Goal: Check status: Check status

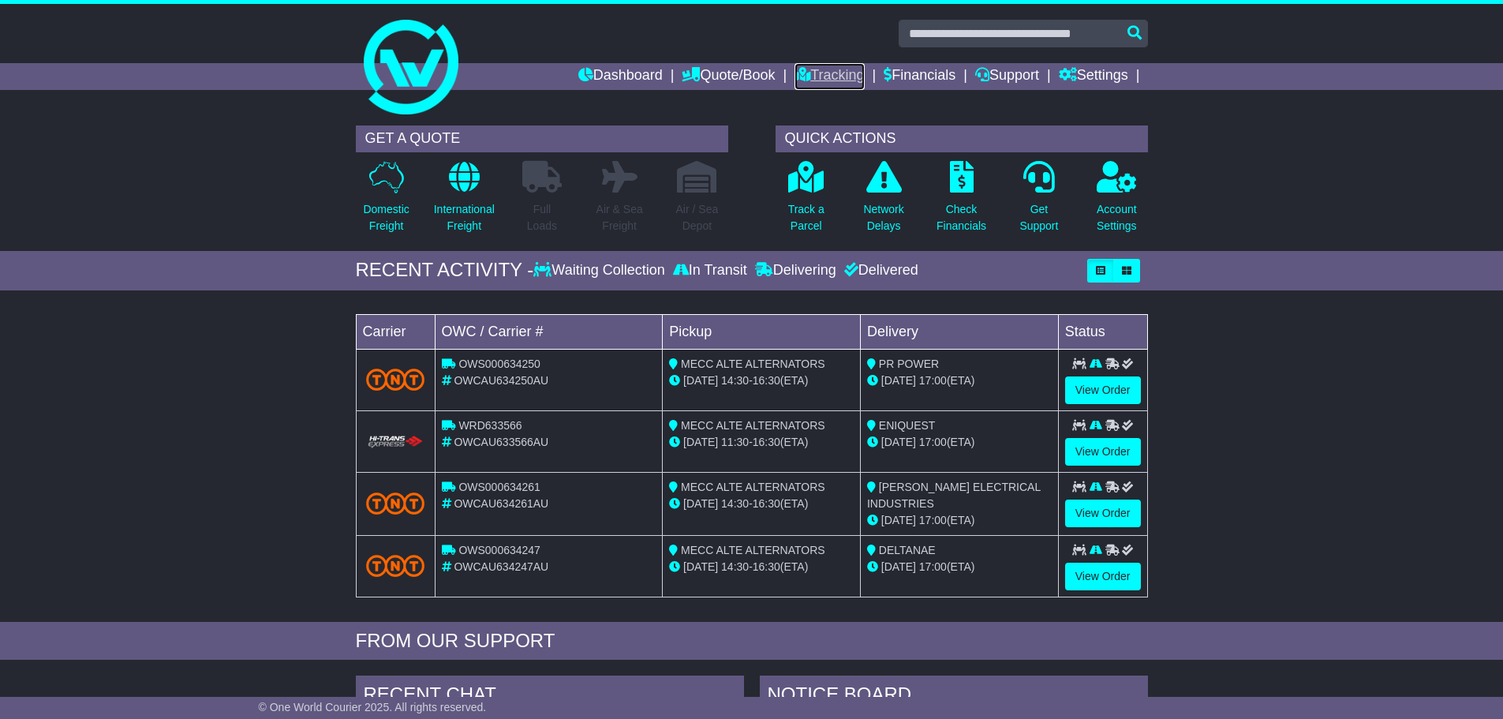
click at [801, 80] on link "Tracking" at bounding box center [828, 76] width 69 height 27
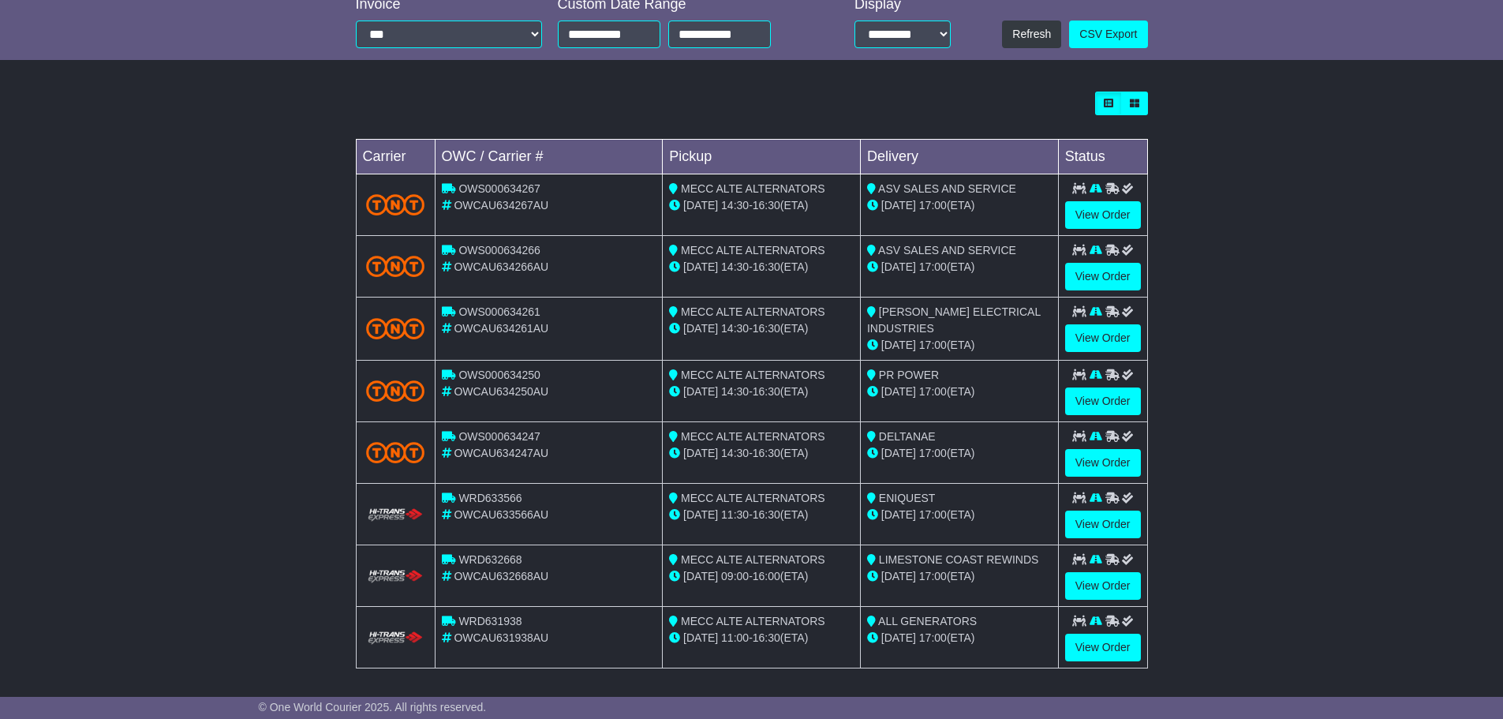
scroll to position [379, 0]
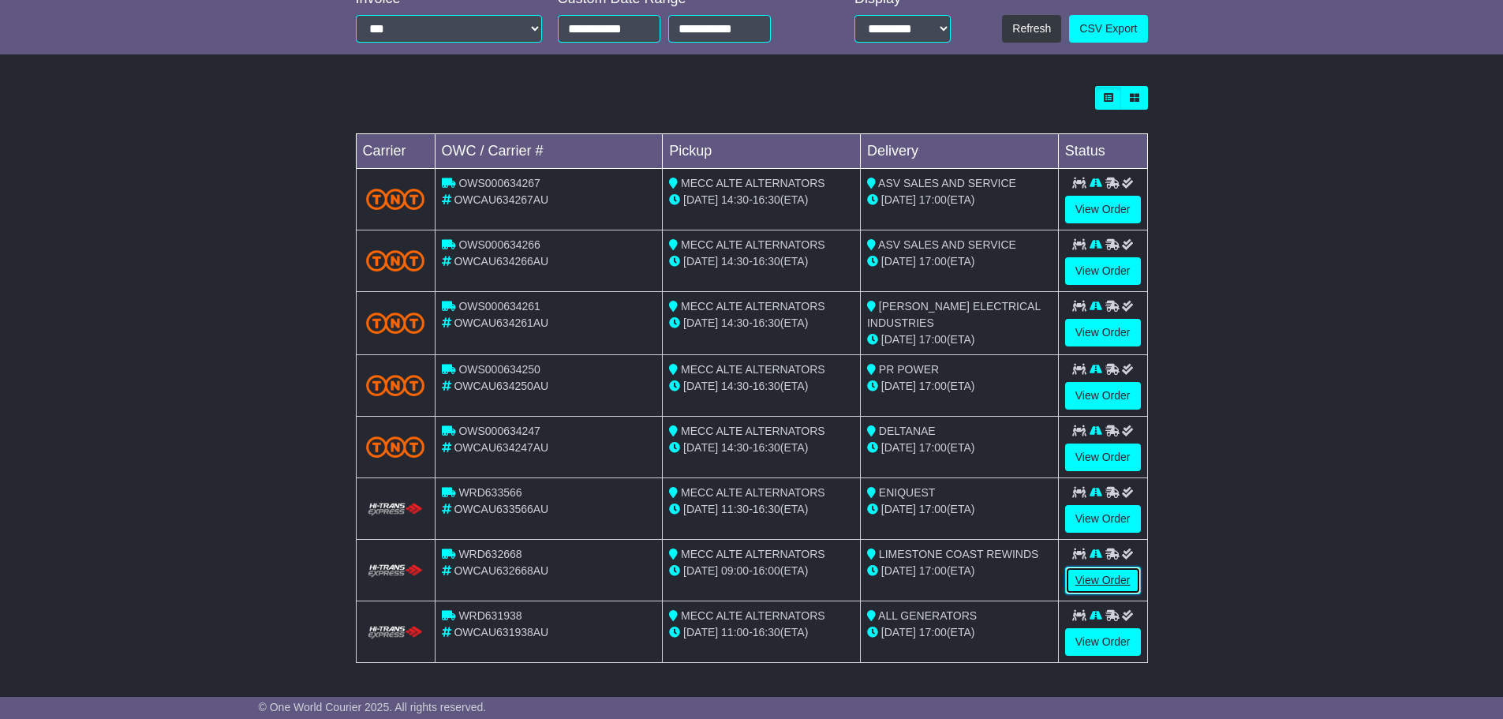
click at [1078, 588] on link "View Order" at bounding box center [1103, 580] width 76 height 28
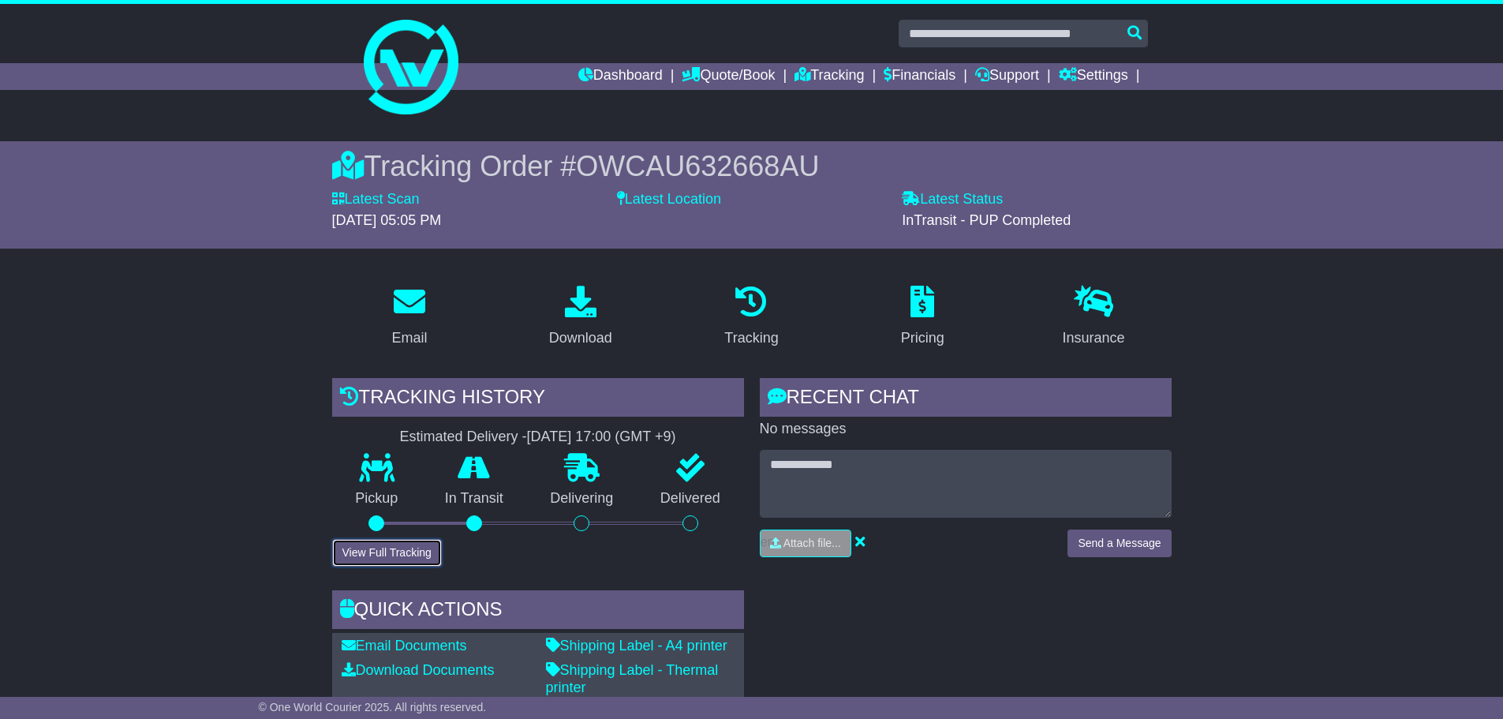
click at [421, 551] on button "View Full Tracking" at bounding box center [387, 553] width 110 height 28
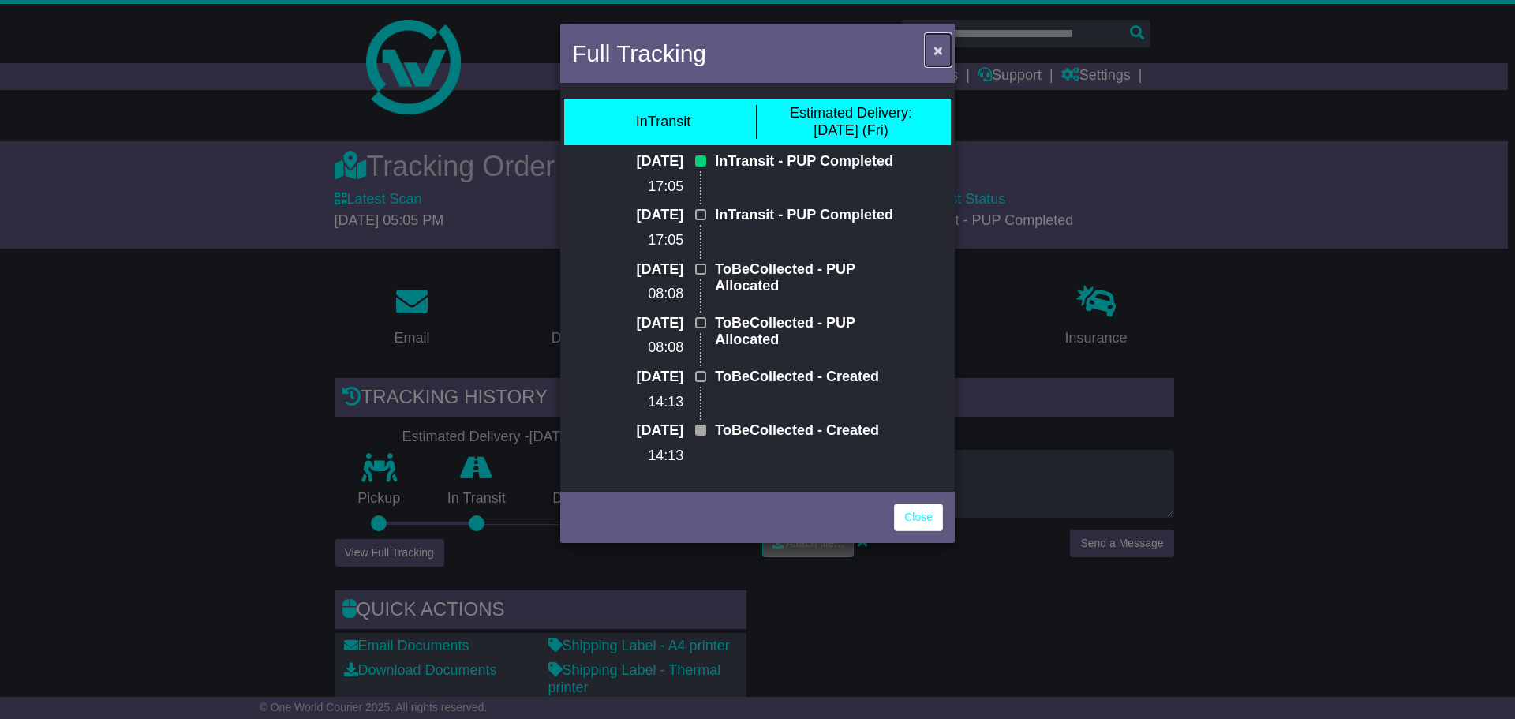
click at [929, 54] on button "×" at bounding box center [937, 50] width 25 height 32
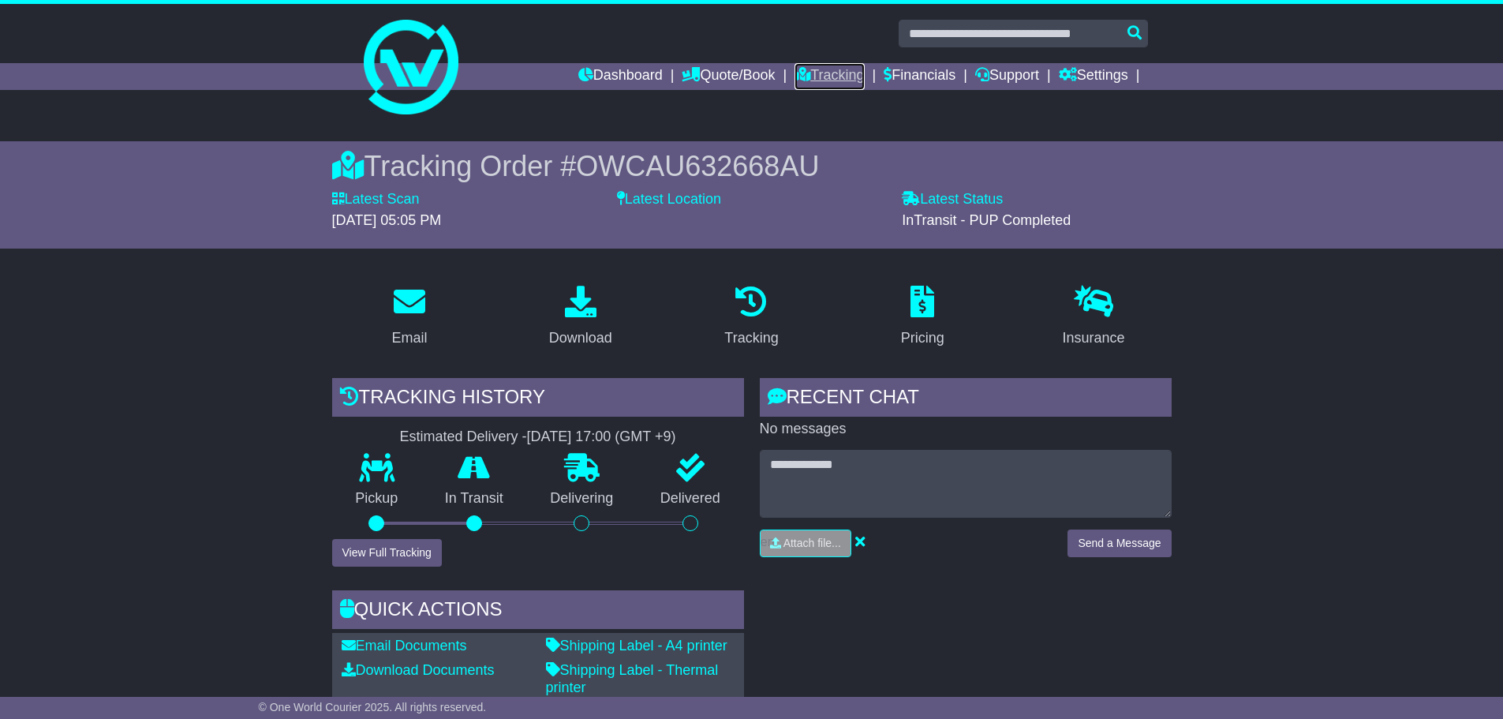
click at [836, 72] on link "Tracking" at bounding box center [828, 76] width 69 height 27
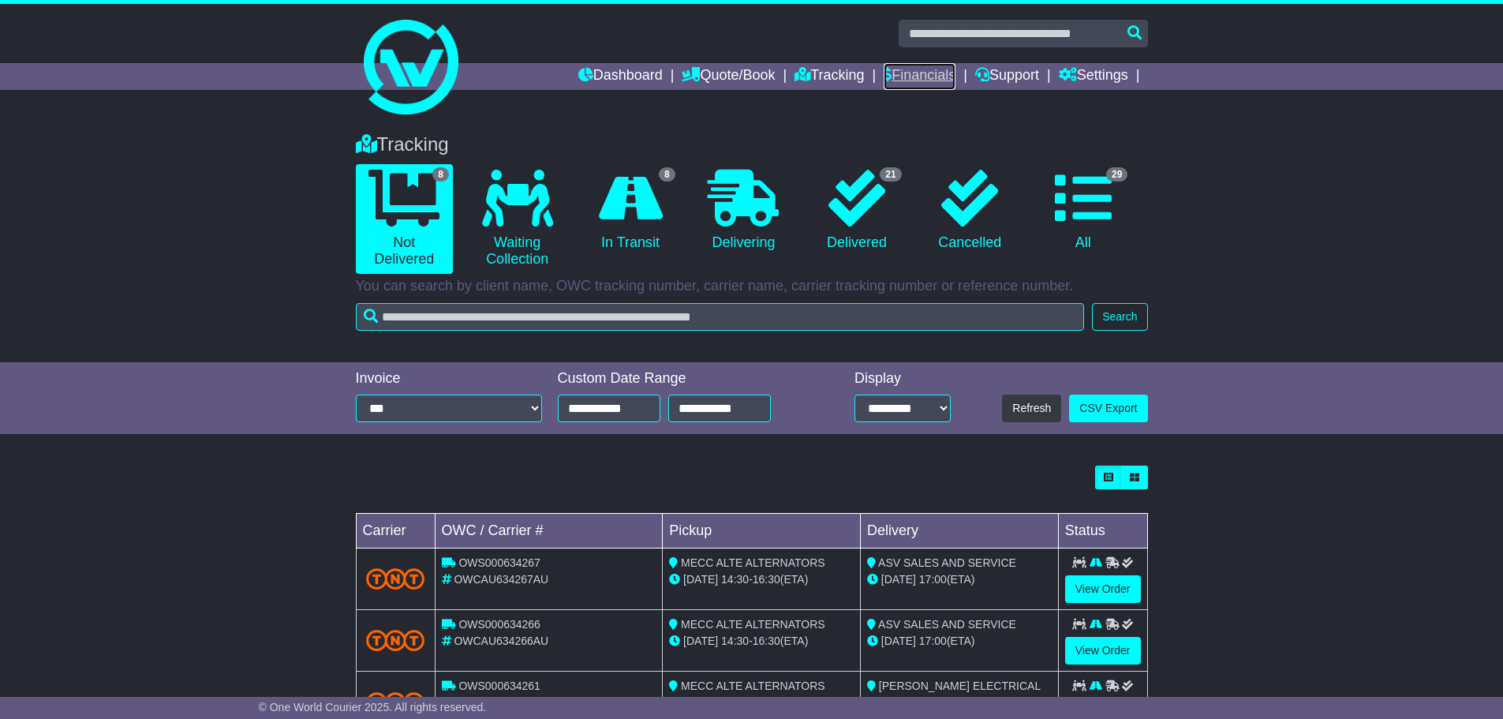
click at [894, 69] on link "Financials" at bounding box center [920, 76] width 72 height 27
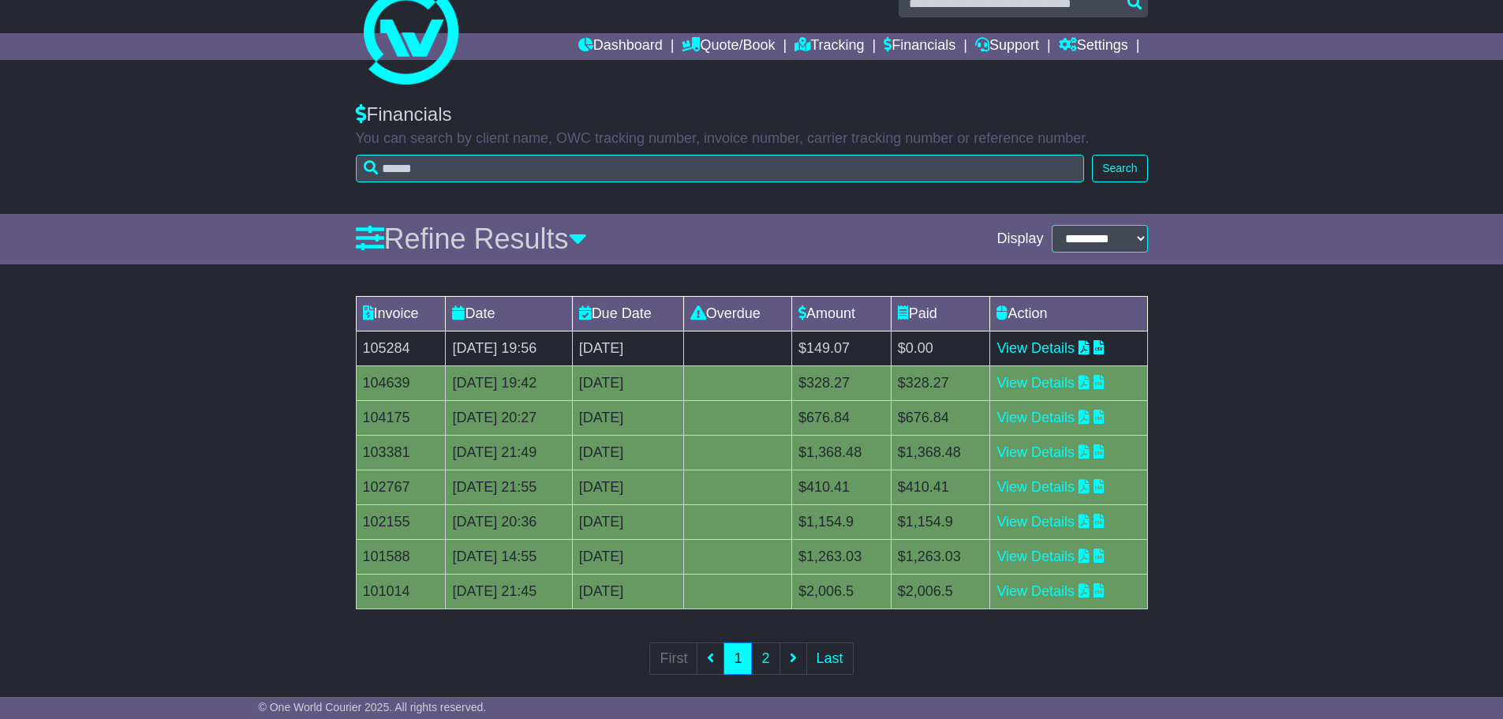
scroll to position [46, 0]
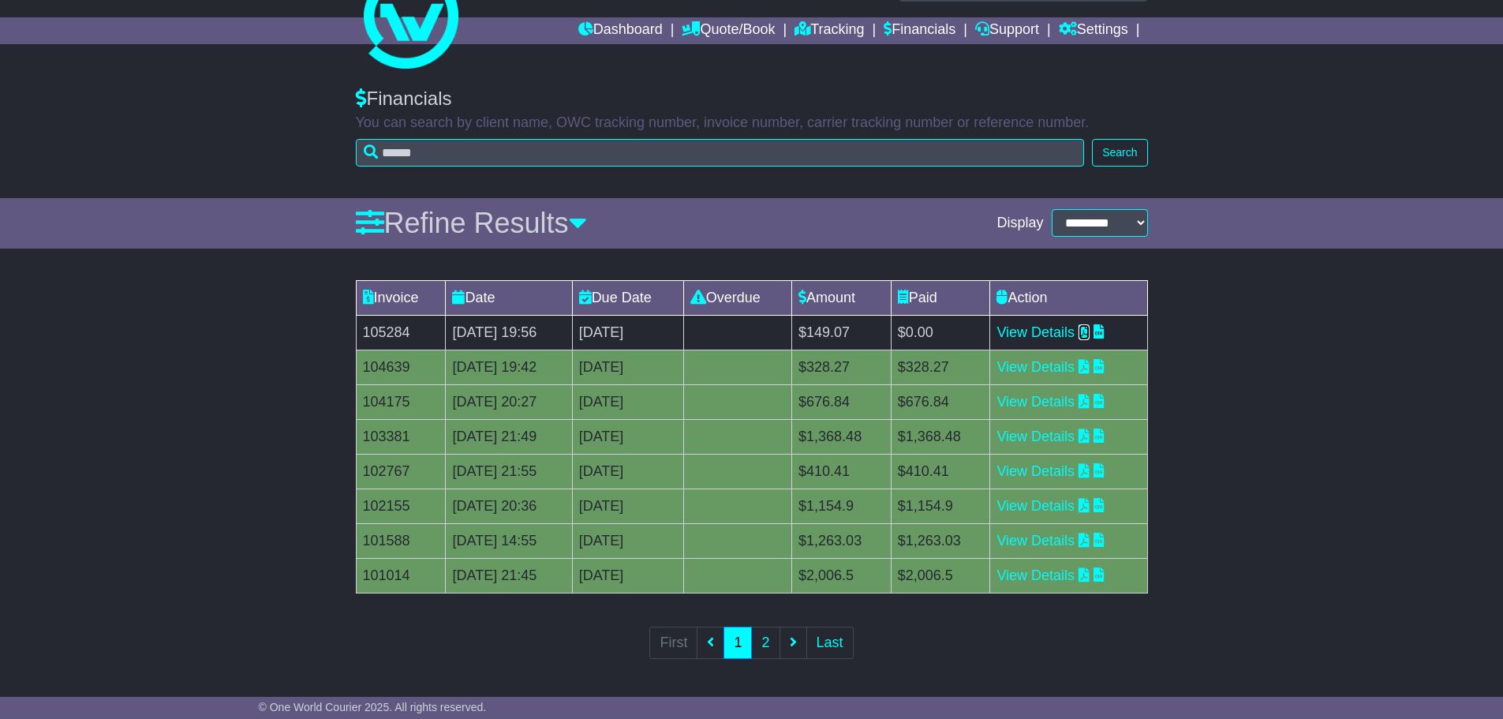
click at [1089, 332] on icon at bounding box center [1083, 331] width 11 height 14
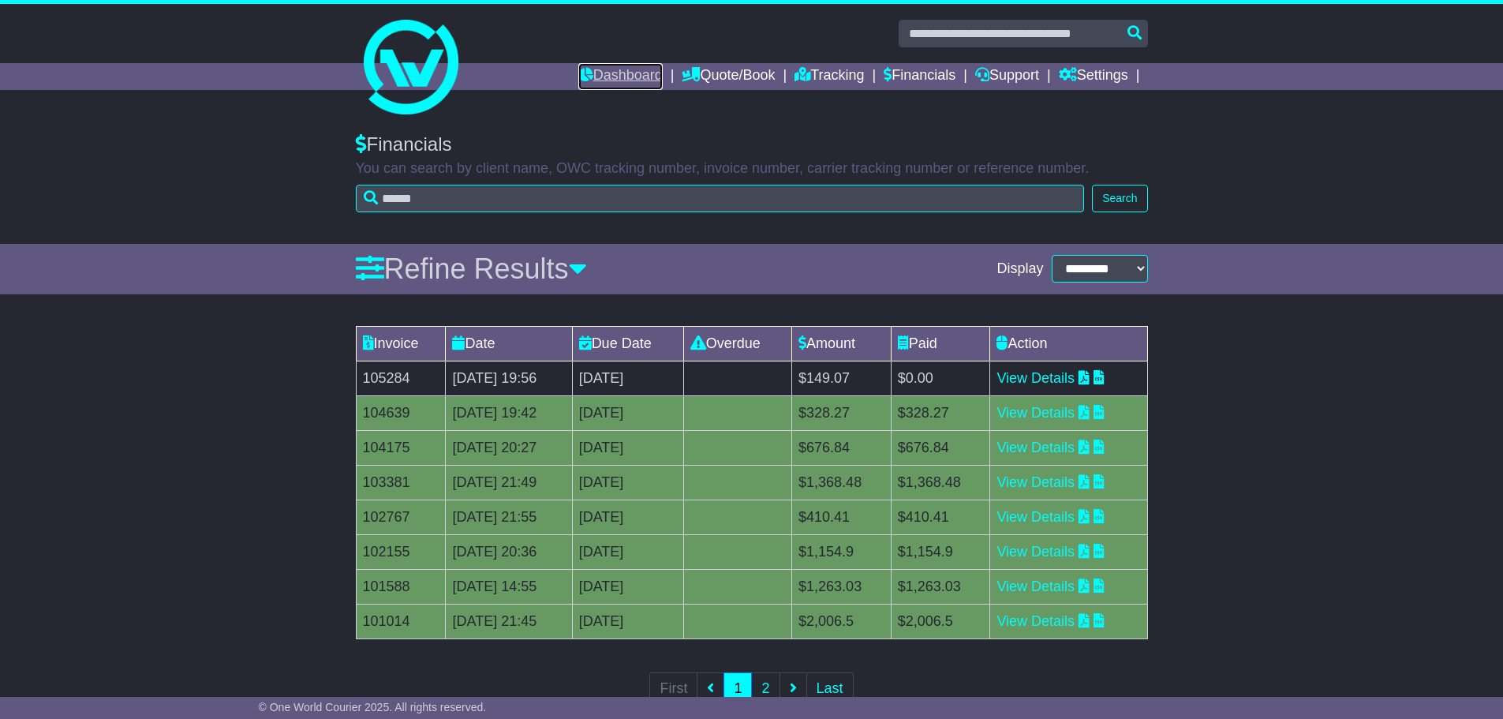
click at [627, 84] on link "Dashboard" at bounding box center [620, 76] width 84 height 27
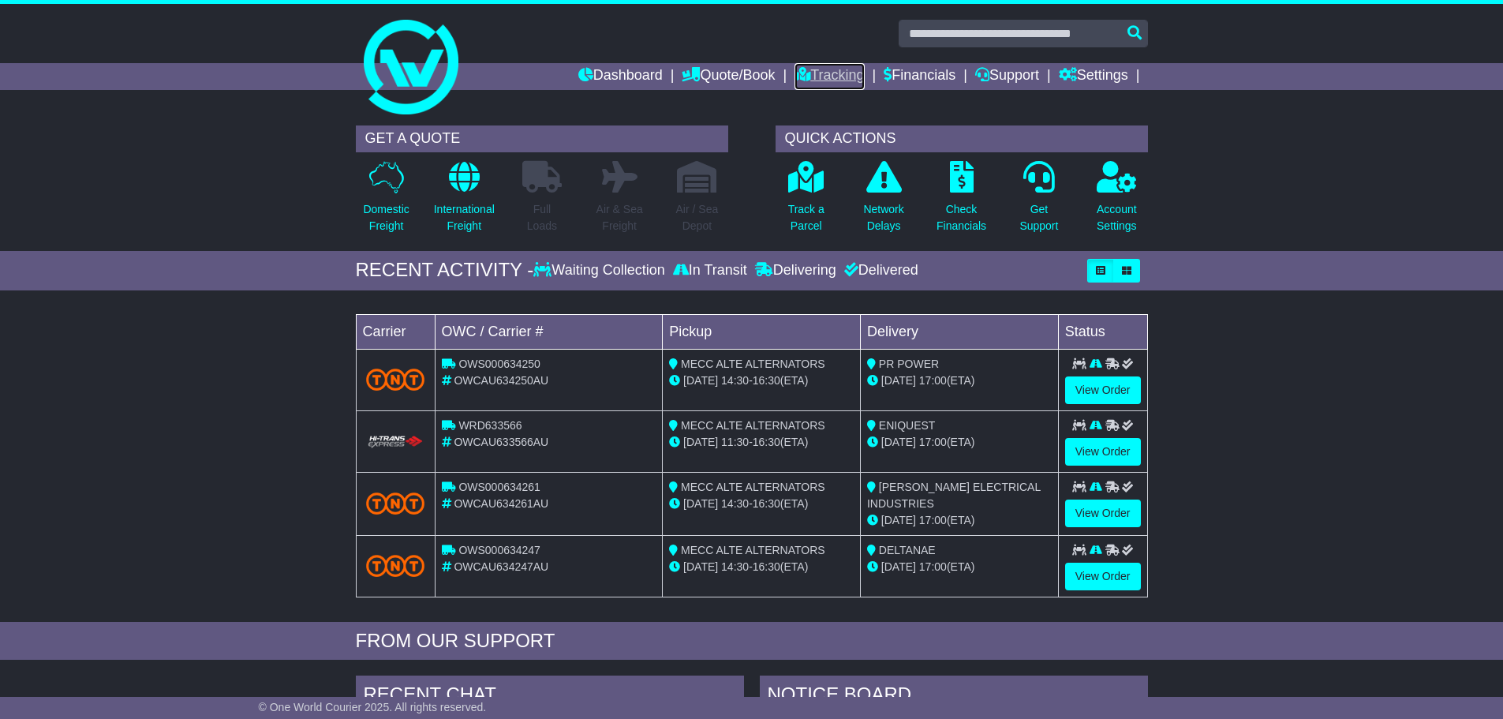
drag, startPoint x: 816, startPoint y: 69, endPoint x: 799, endPoint y: 73, distance: 17.2
click at [816, 69] on link "Tracking" at bounding box center [828, 76] width 69 height 27
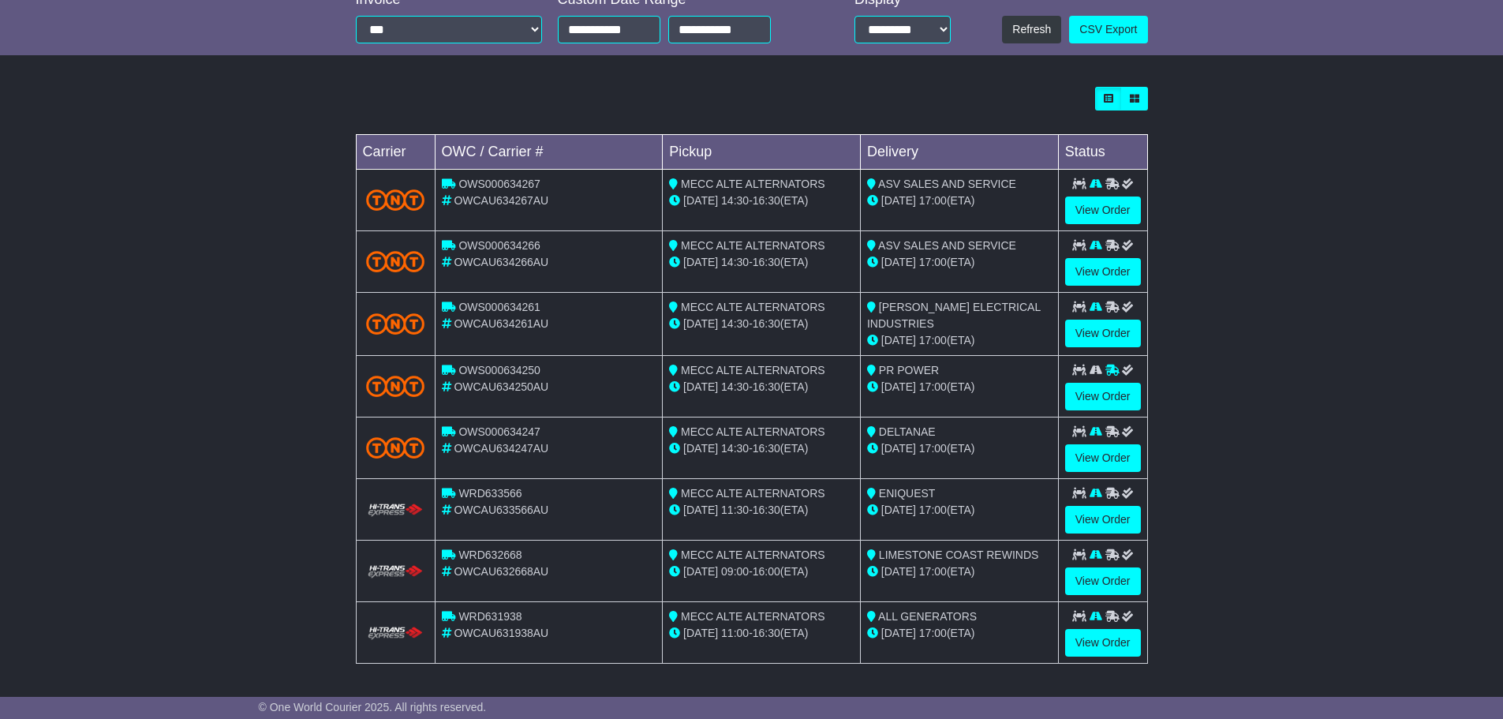
scroll to position [379, 0]
click at [1079, 643] on link "View Order" at bounding box center [1103, 642] width 76 height 28
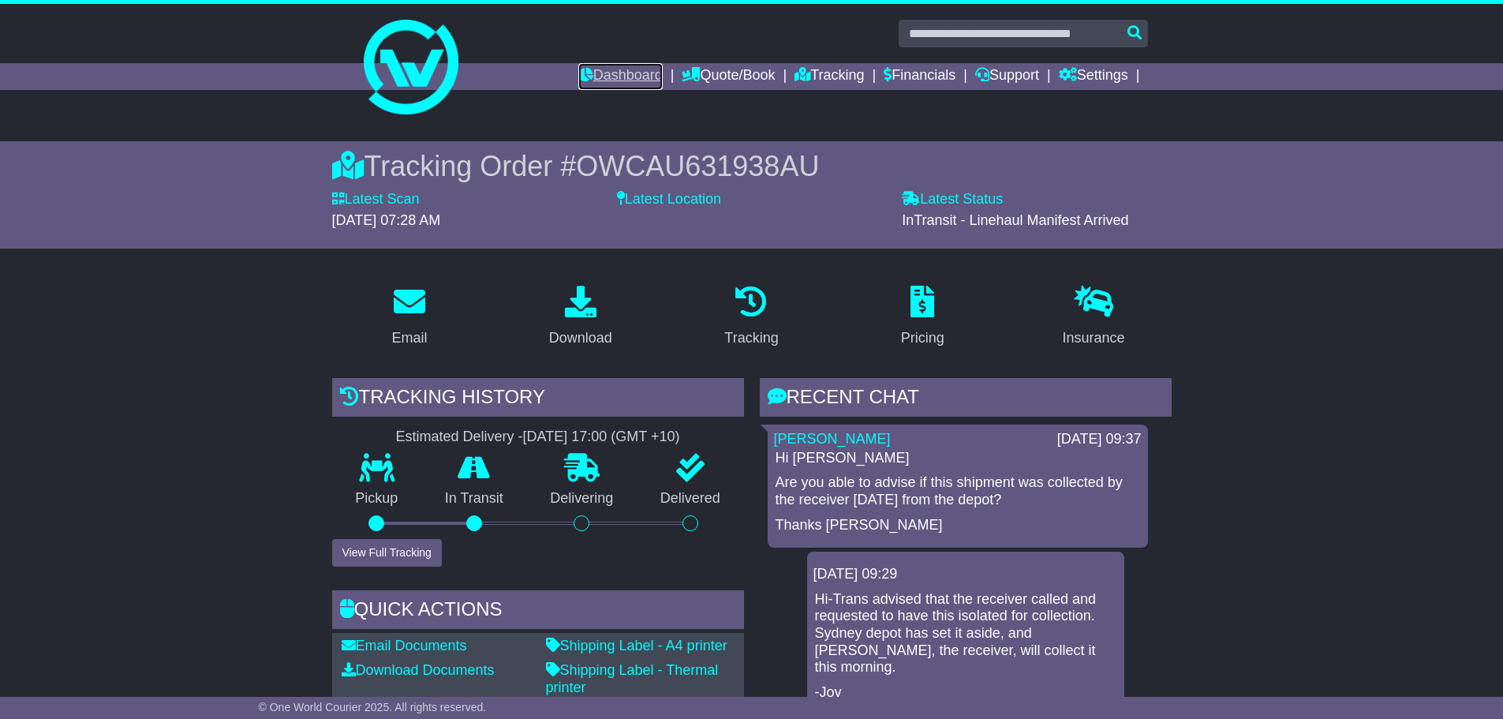
click at [596, 77] on link "Dashboard" at bounding box center [620, 76] width 84 height 27
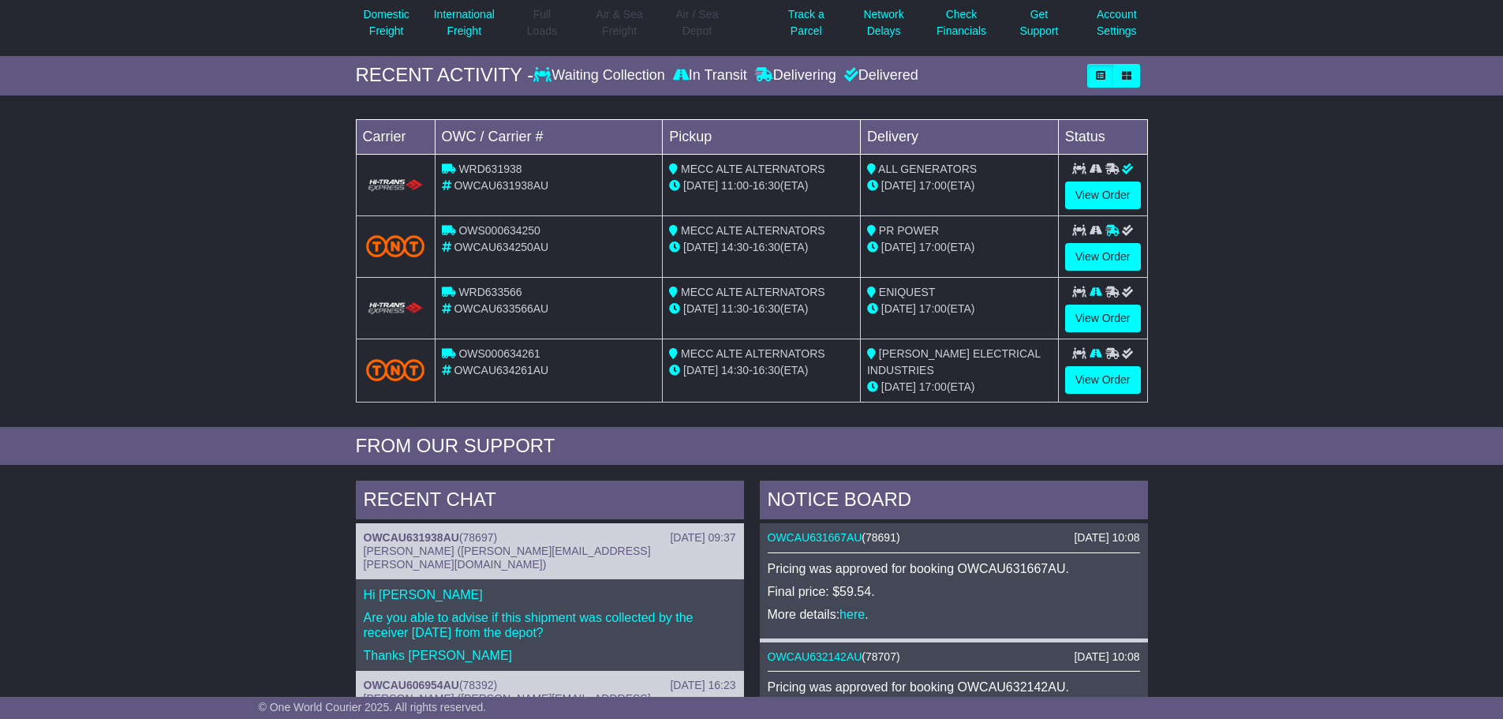
scroll to position [158, 0]
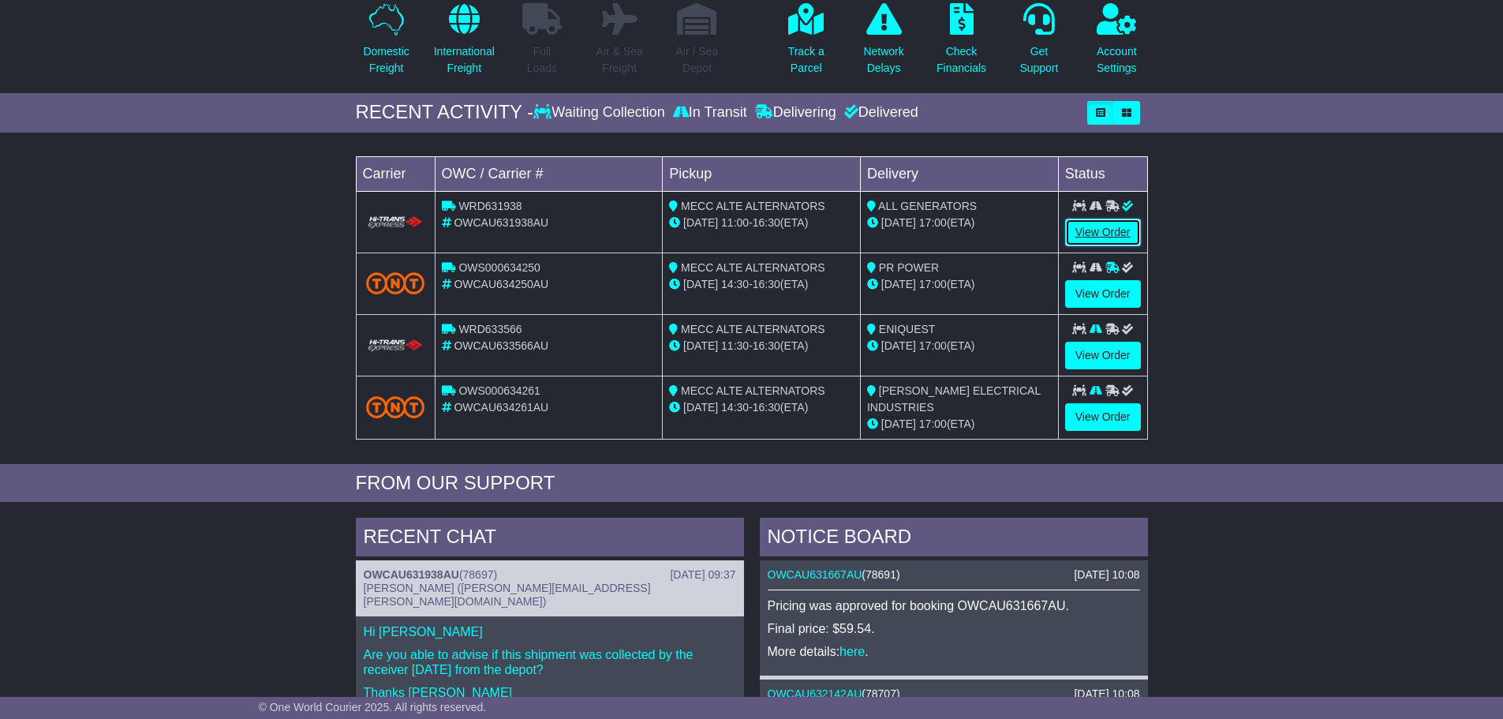
click at [1086, 233] on link "View Order" at bounding box center [1103, 233] width 76 height 28
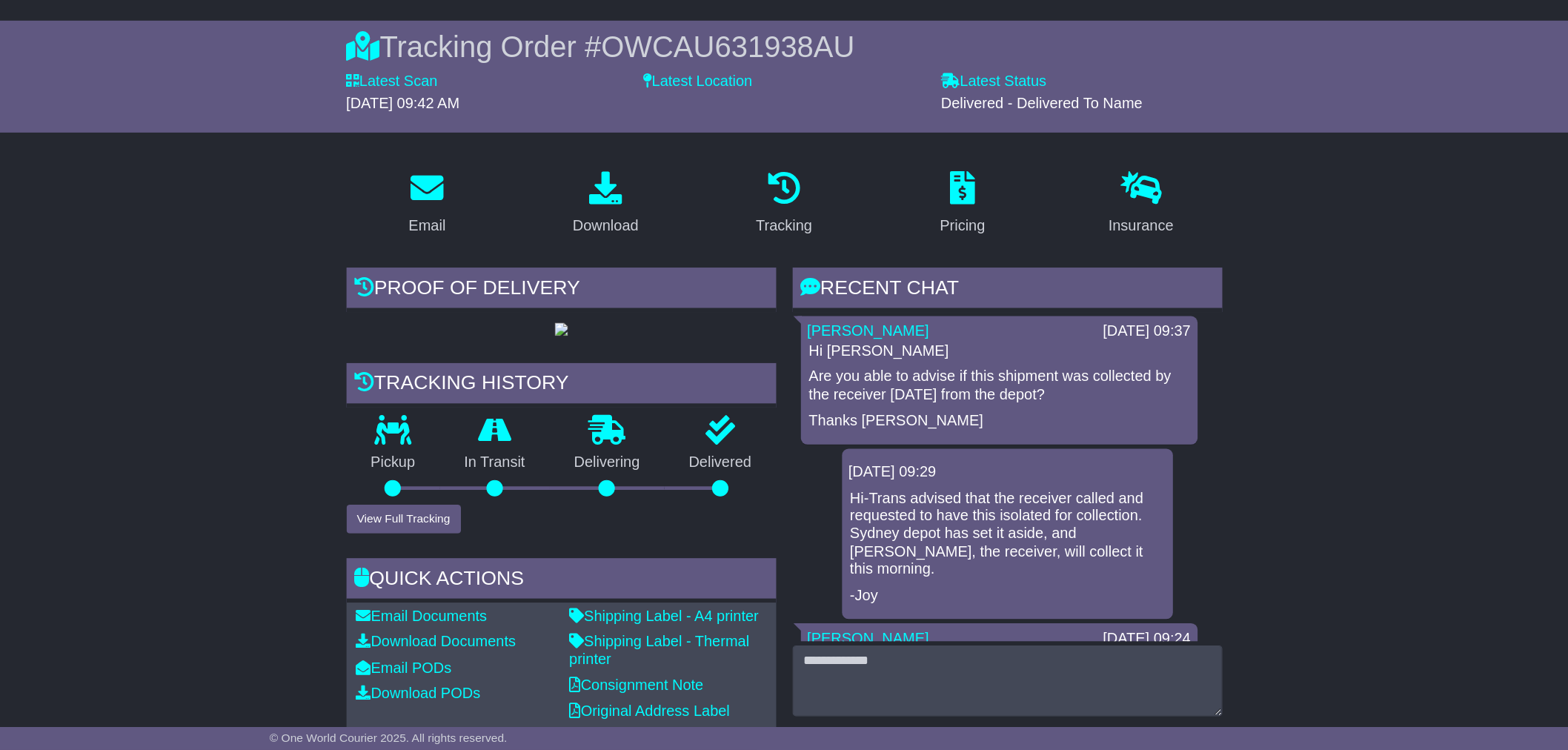
scroll to position [148, 0]
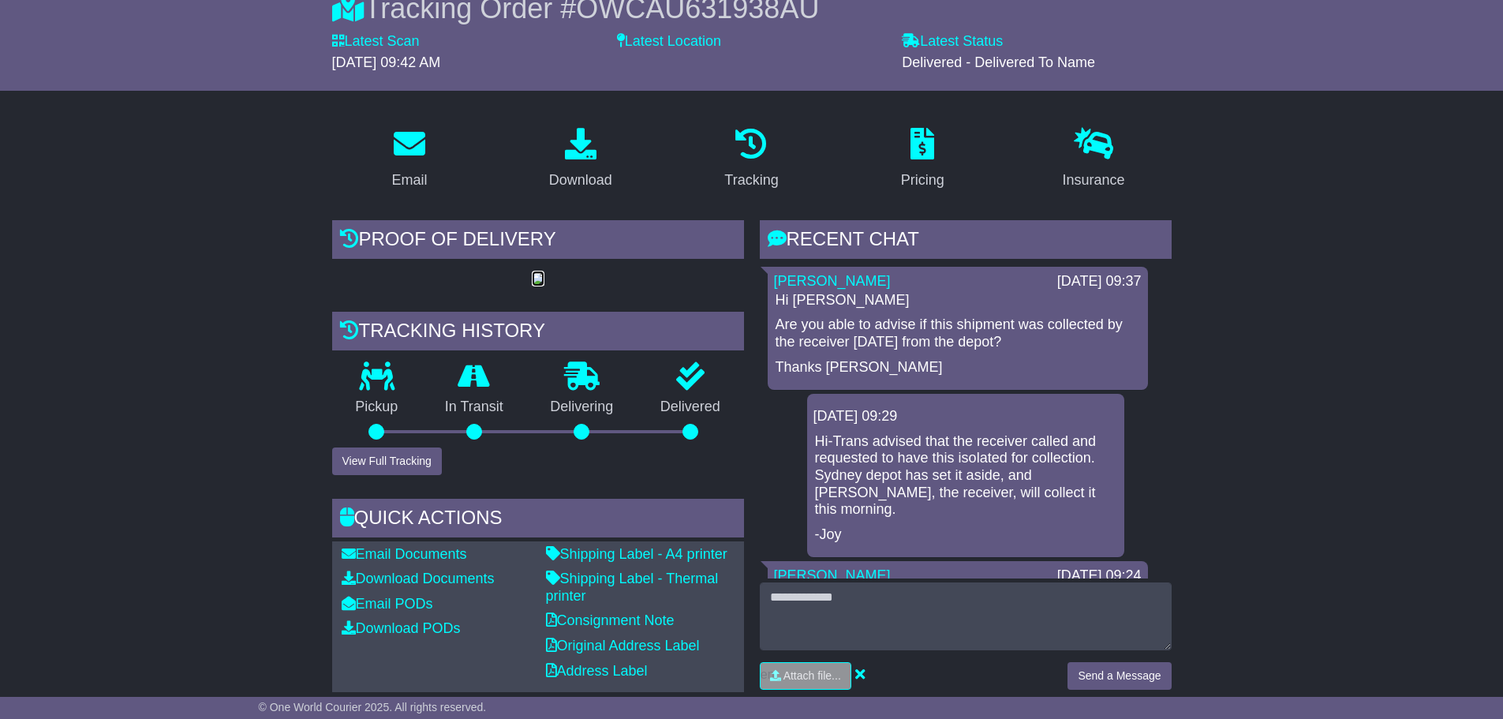
click at [532, 286] on img at bounding box center [538, 279] width 13 height 13
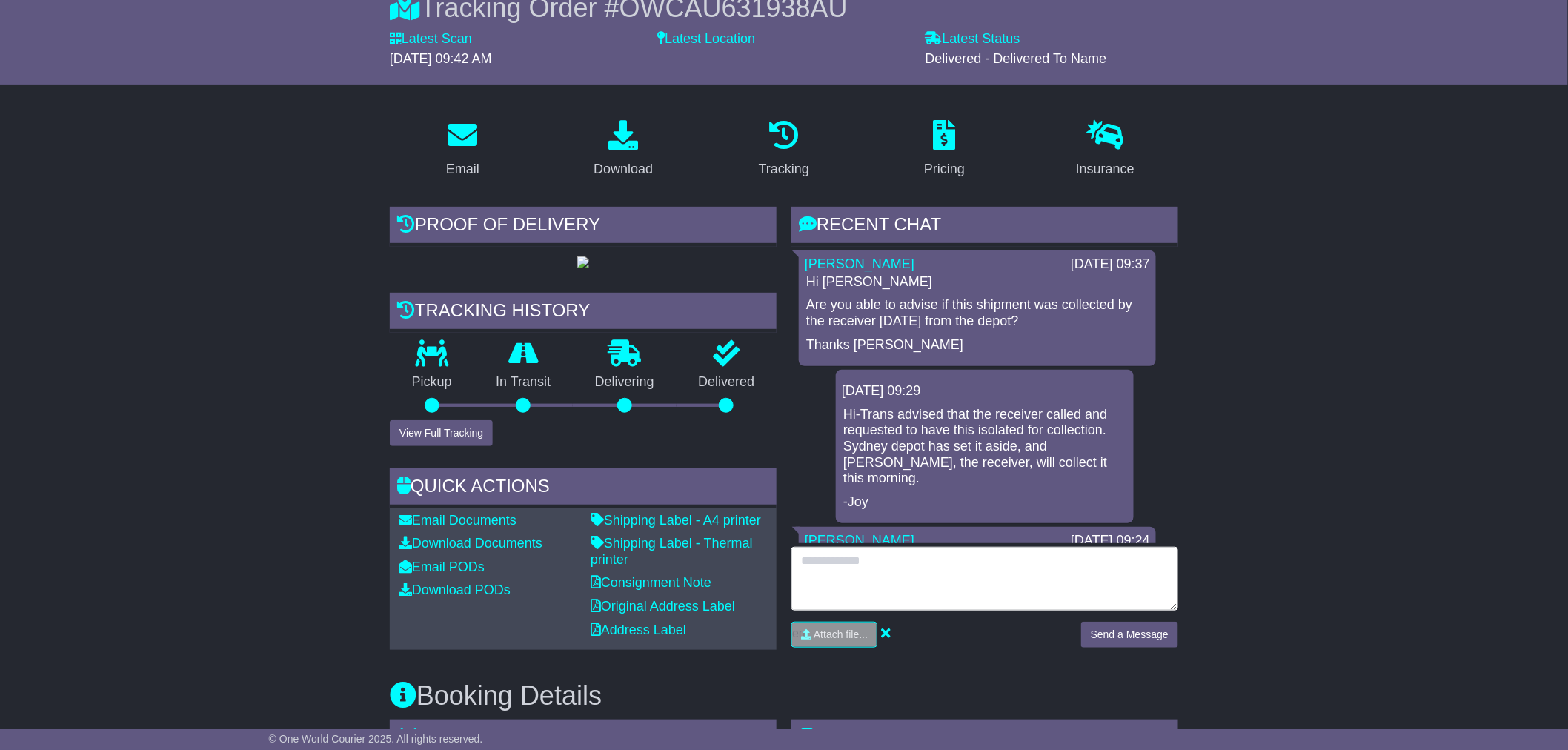
click at [903, 573] on textarea at bounding box center [986, 579] width 387 height 64
type textarea "**********"
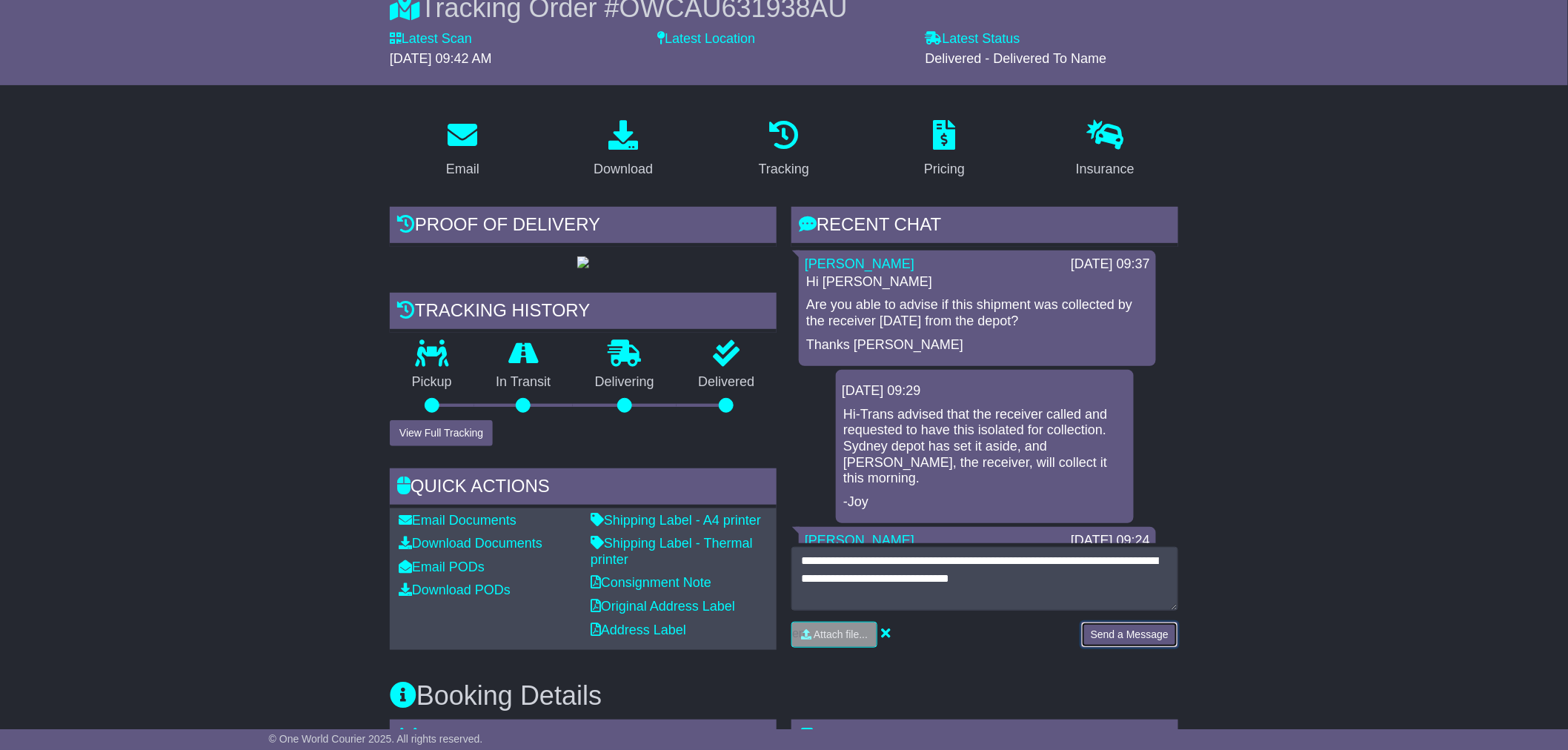
click at [1108, 622] on button "Send a Message" at bounding box center [1129, 635] width 97 height 26
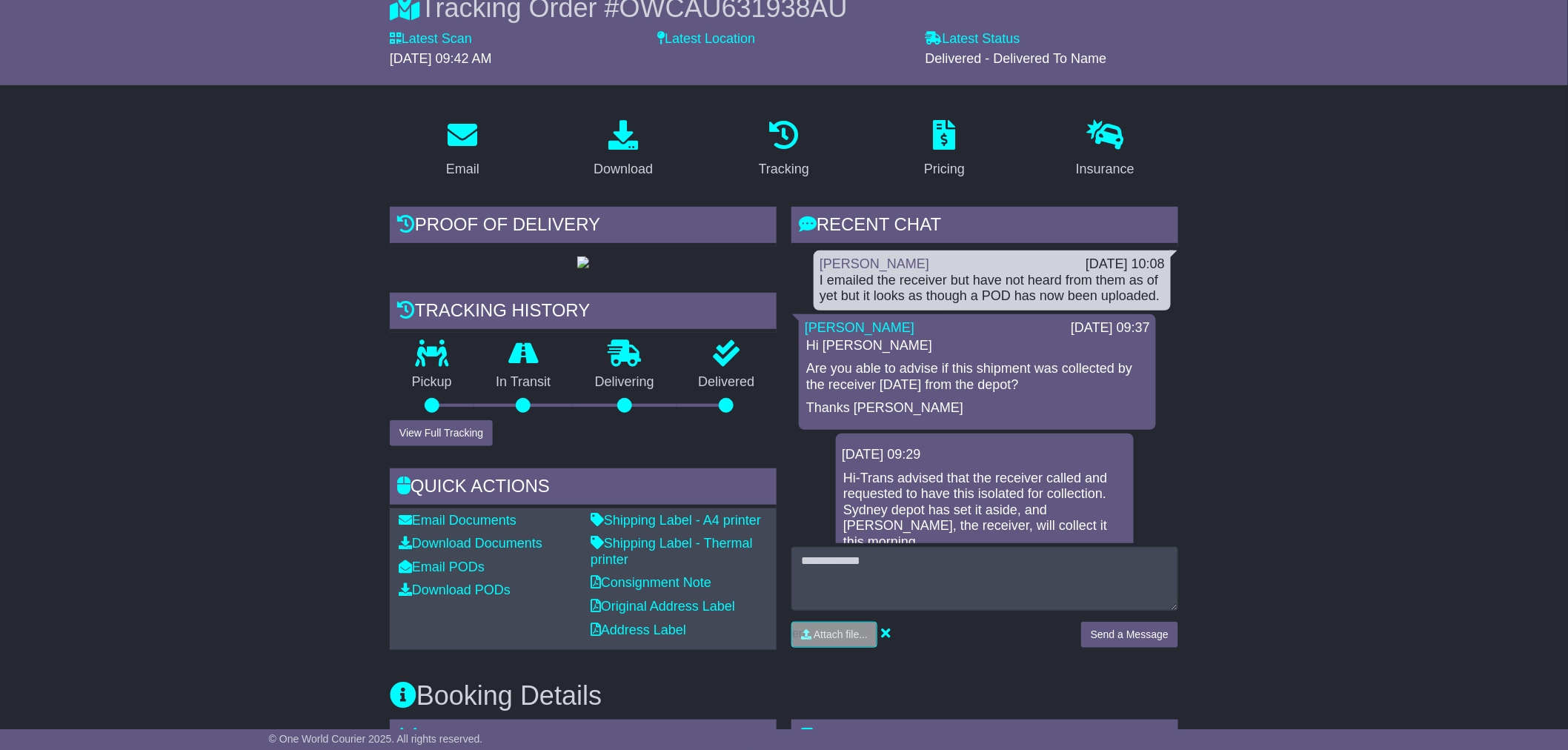
scroll to position [0, 0]
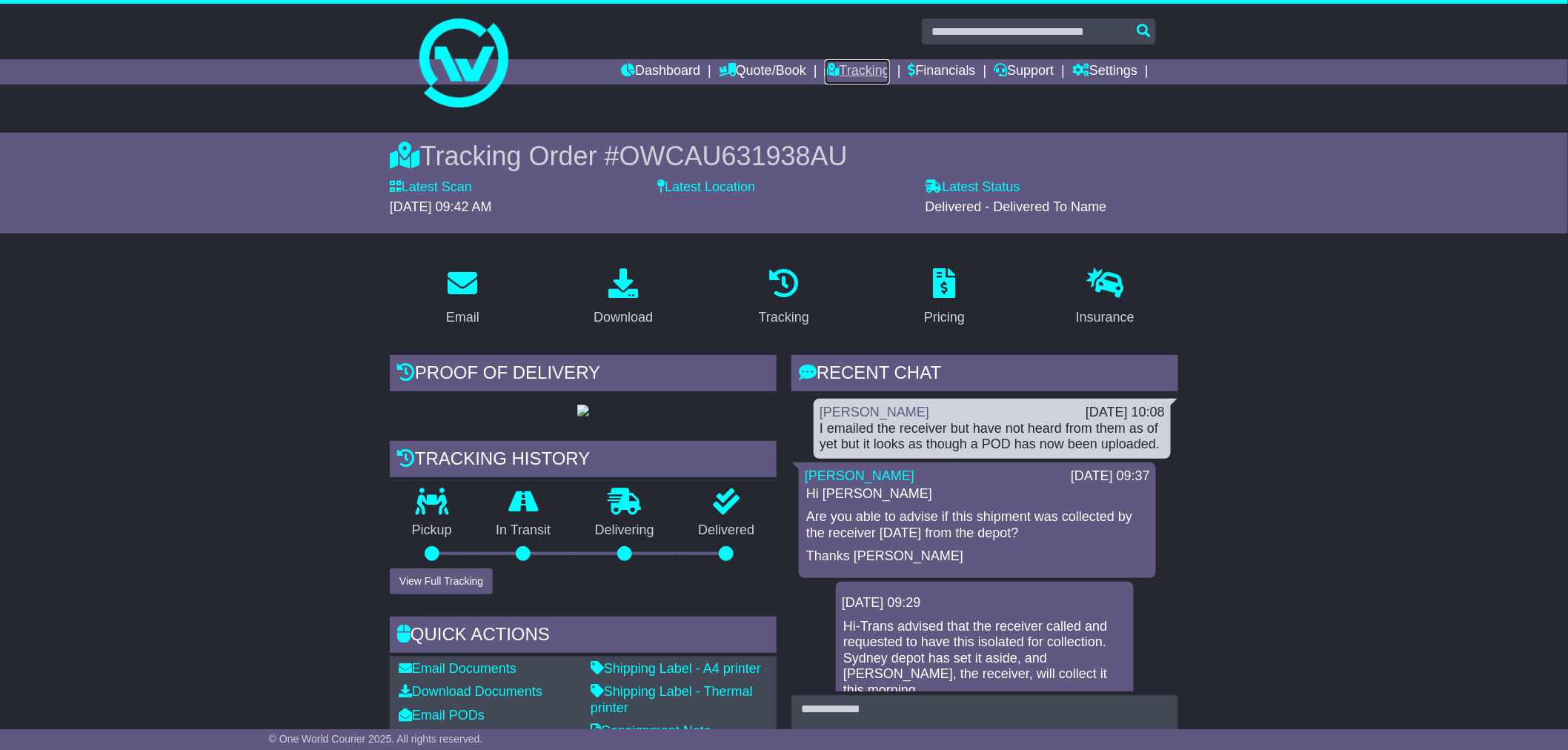
click at [841, 64] on link "Tracking" at bounding box center [857, 71] width 65 height 25
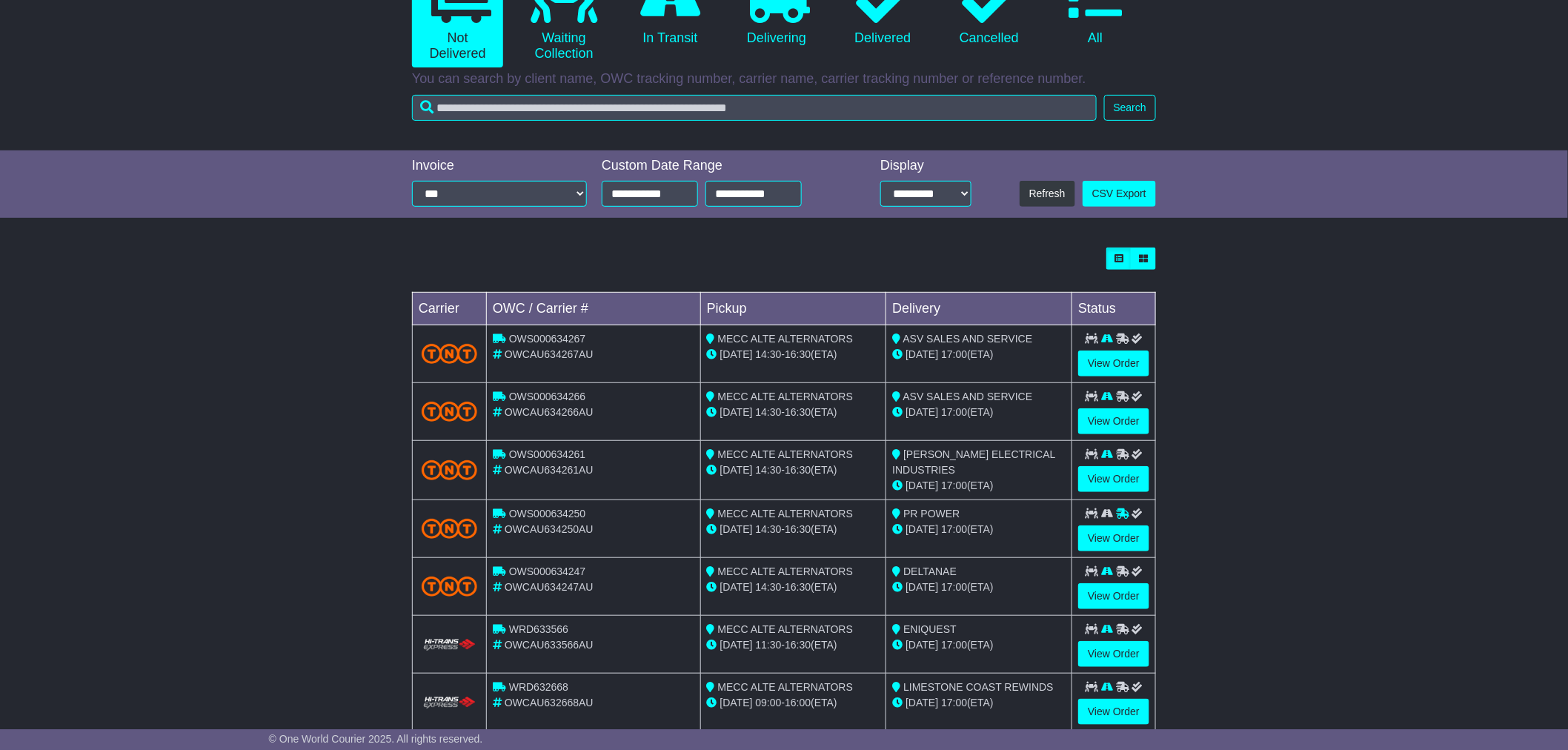
scroll to position [225, 0]
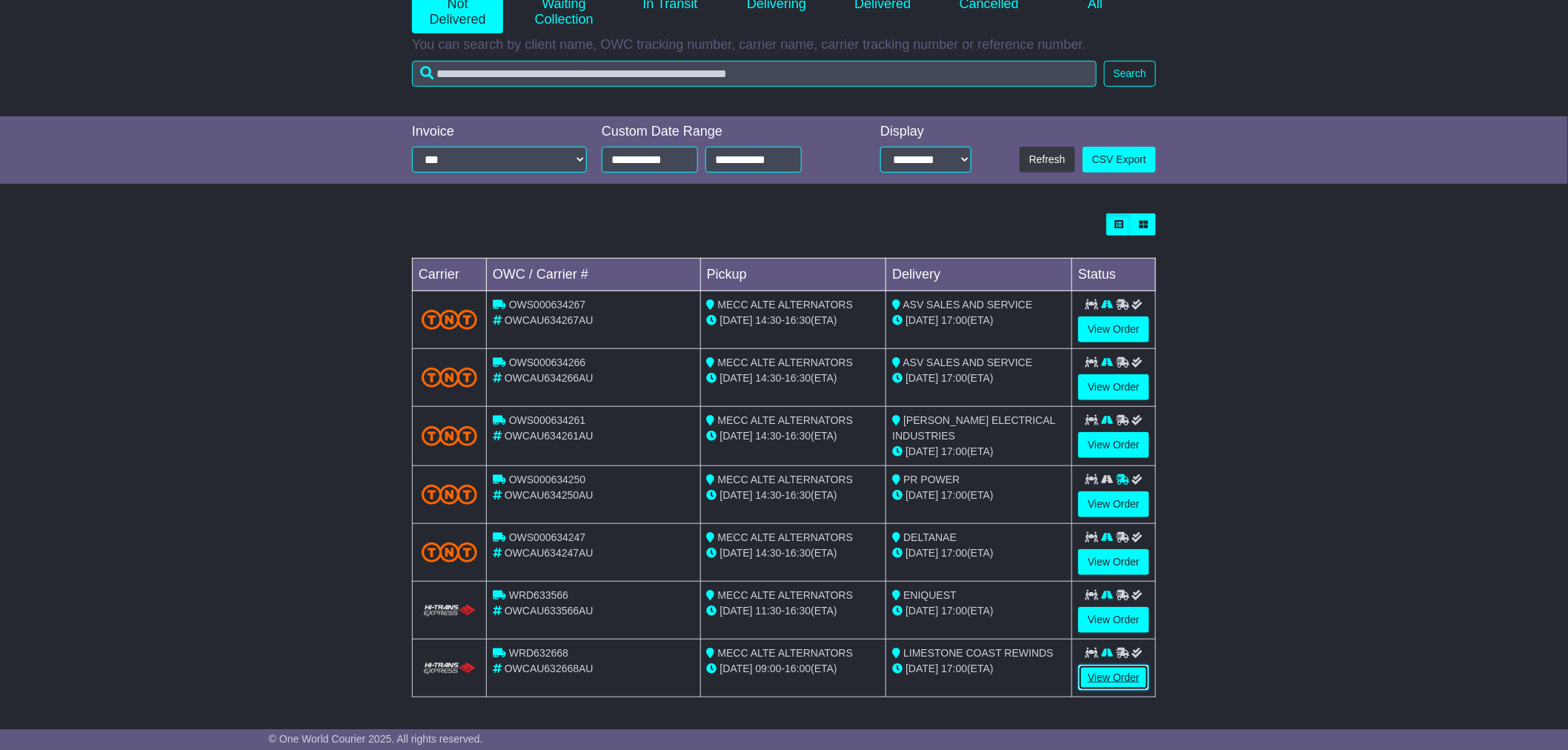
click at [1106, 680] on link "View Order" at bounding box center [1114, 679] width 71 height 26
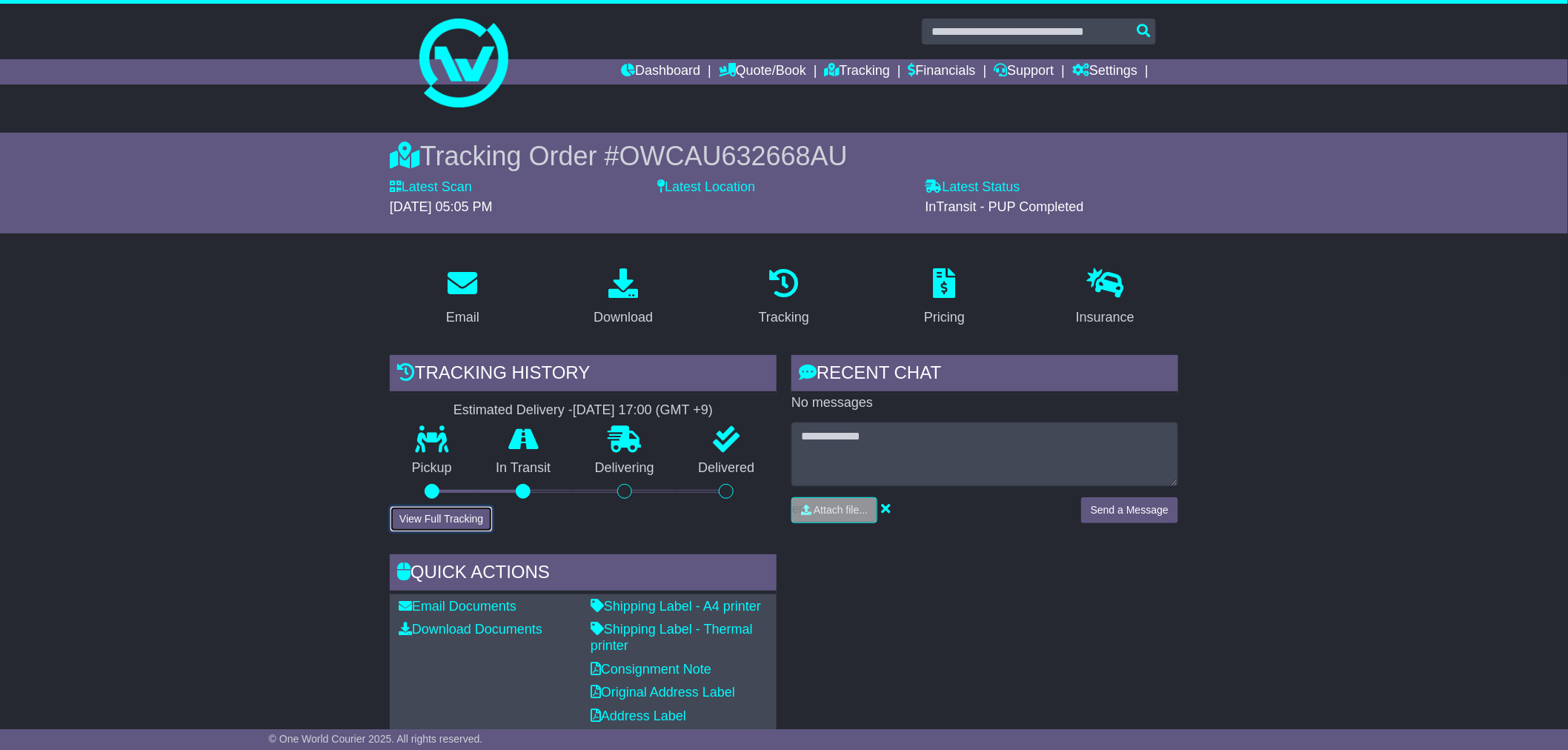
click at [432, 520] on button "View Full Tracking" at bounding box center [442, 520] width 103 height 26
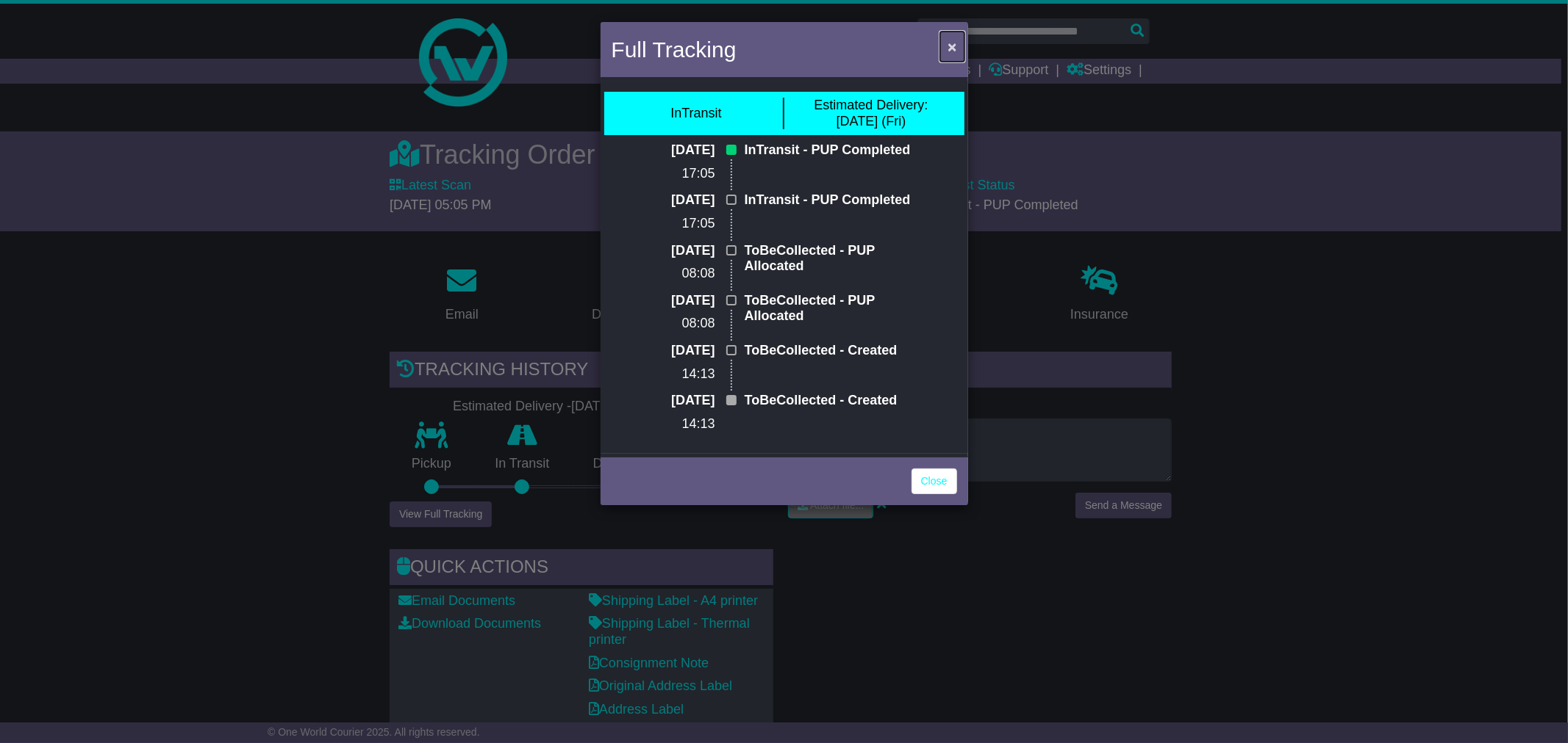
click at [948, 49] on span "×" at bounding box center [951, 47] width 8 height 17
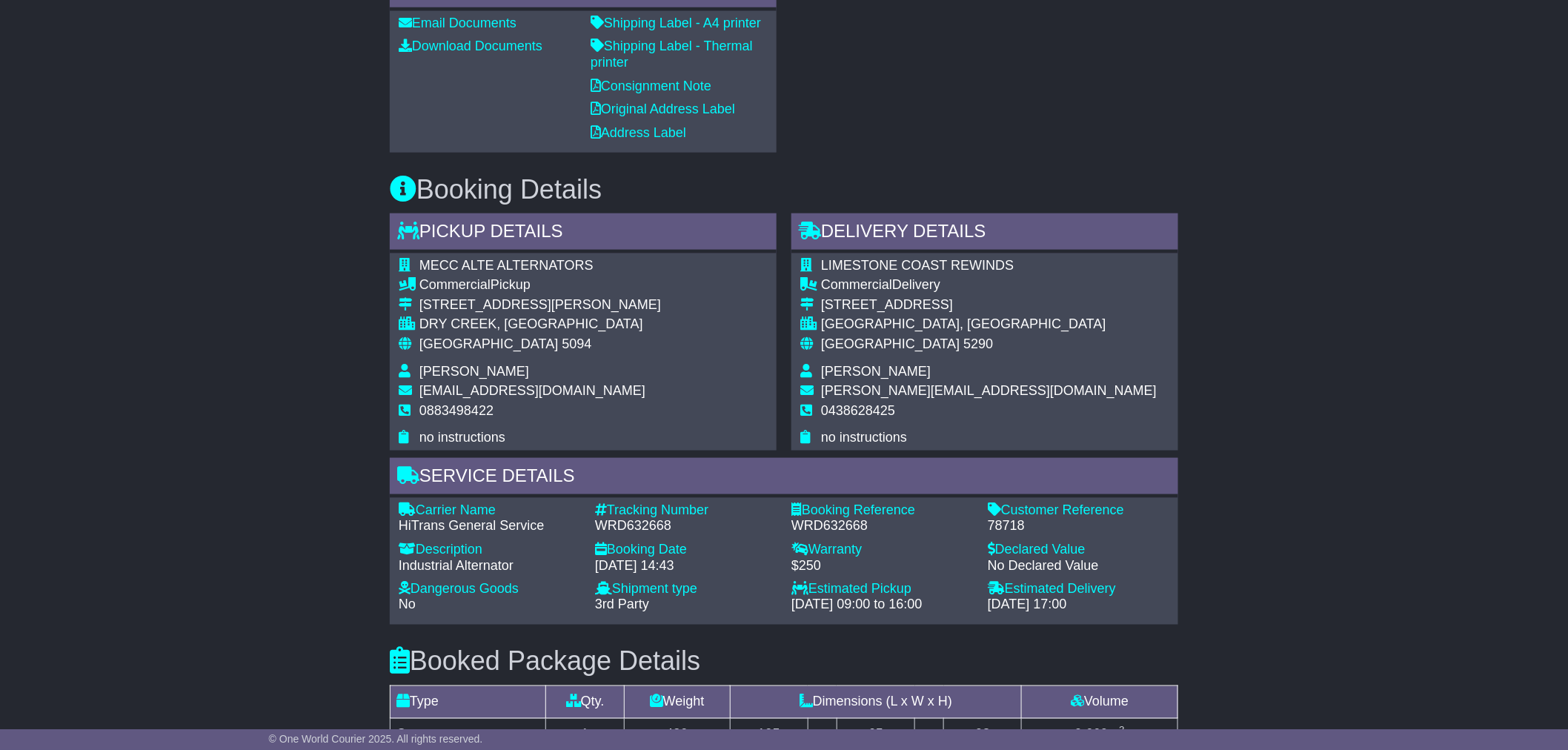
scroll to position [659, 0]
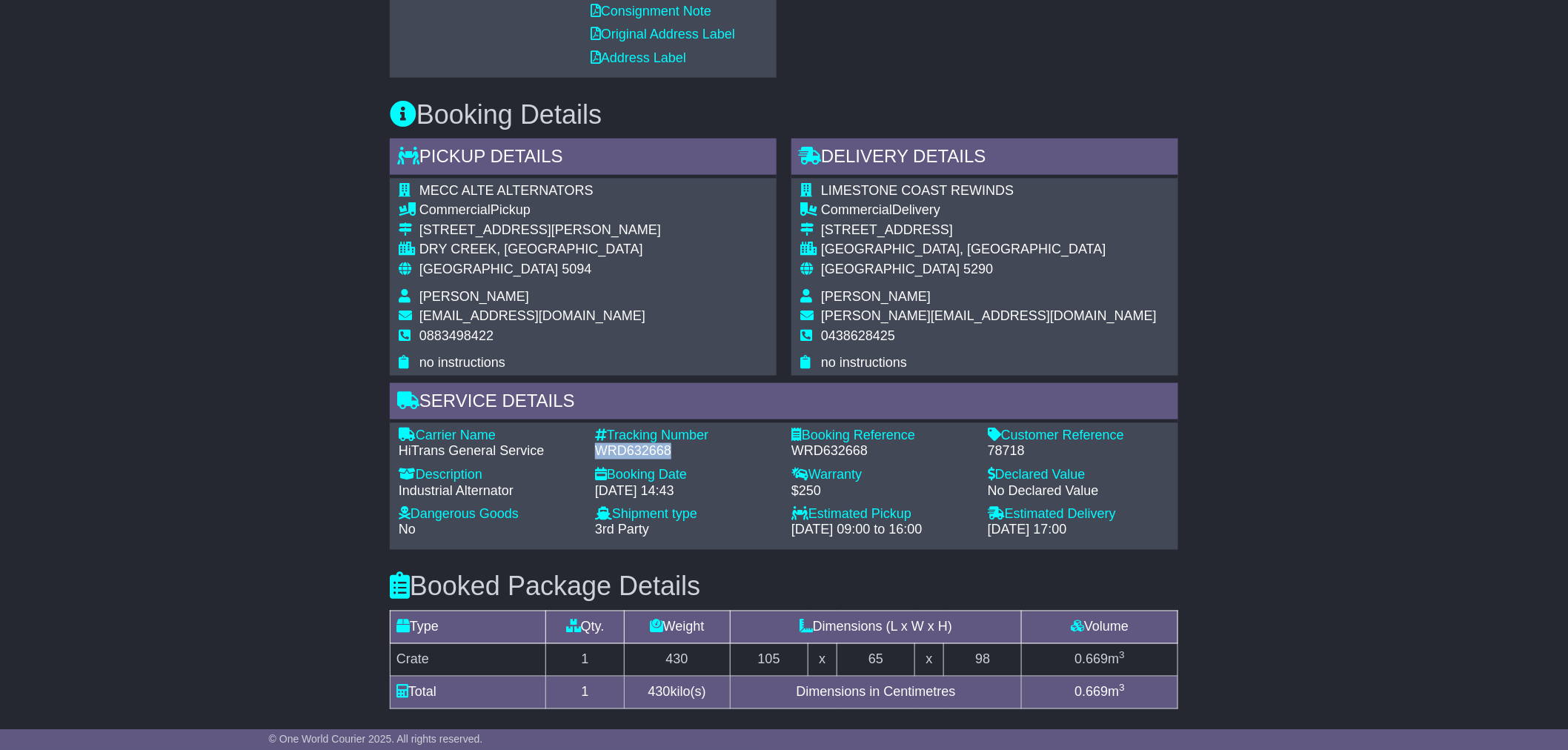
drag, startPoint x: 628, startPoint y: 447, endPoint x: 600, endPoint y: 445, distance: 28.1
click at [600, 445] on div "WRD632668" at bounding box center [685, 451] width 181 height 16
copy div "WRD632668"
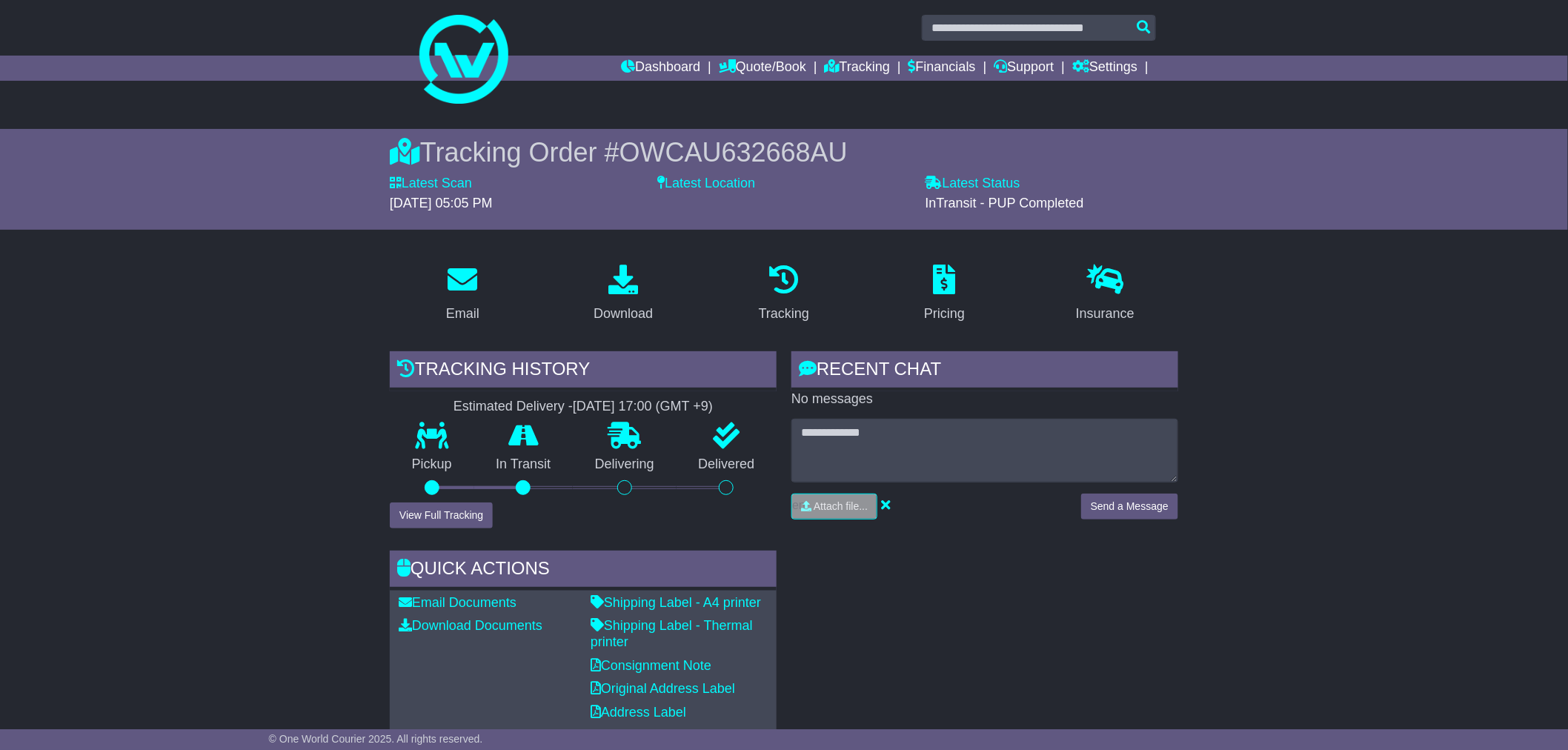
scroll to position [0, 0]
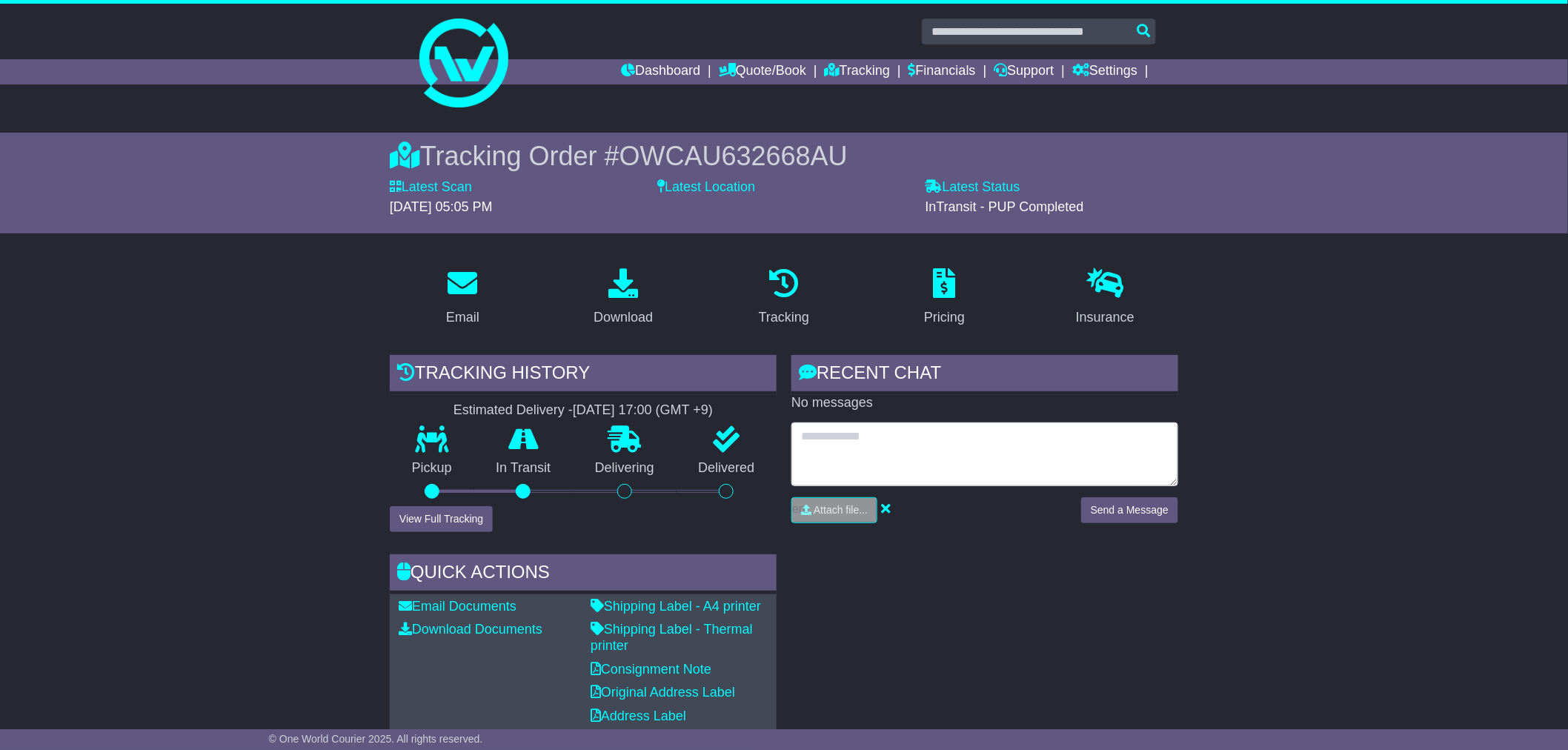
click at [844, 460] on textarea at bounding box center [986, 455] width 387 height 64
type textarea "*"
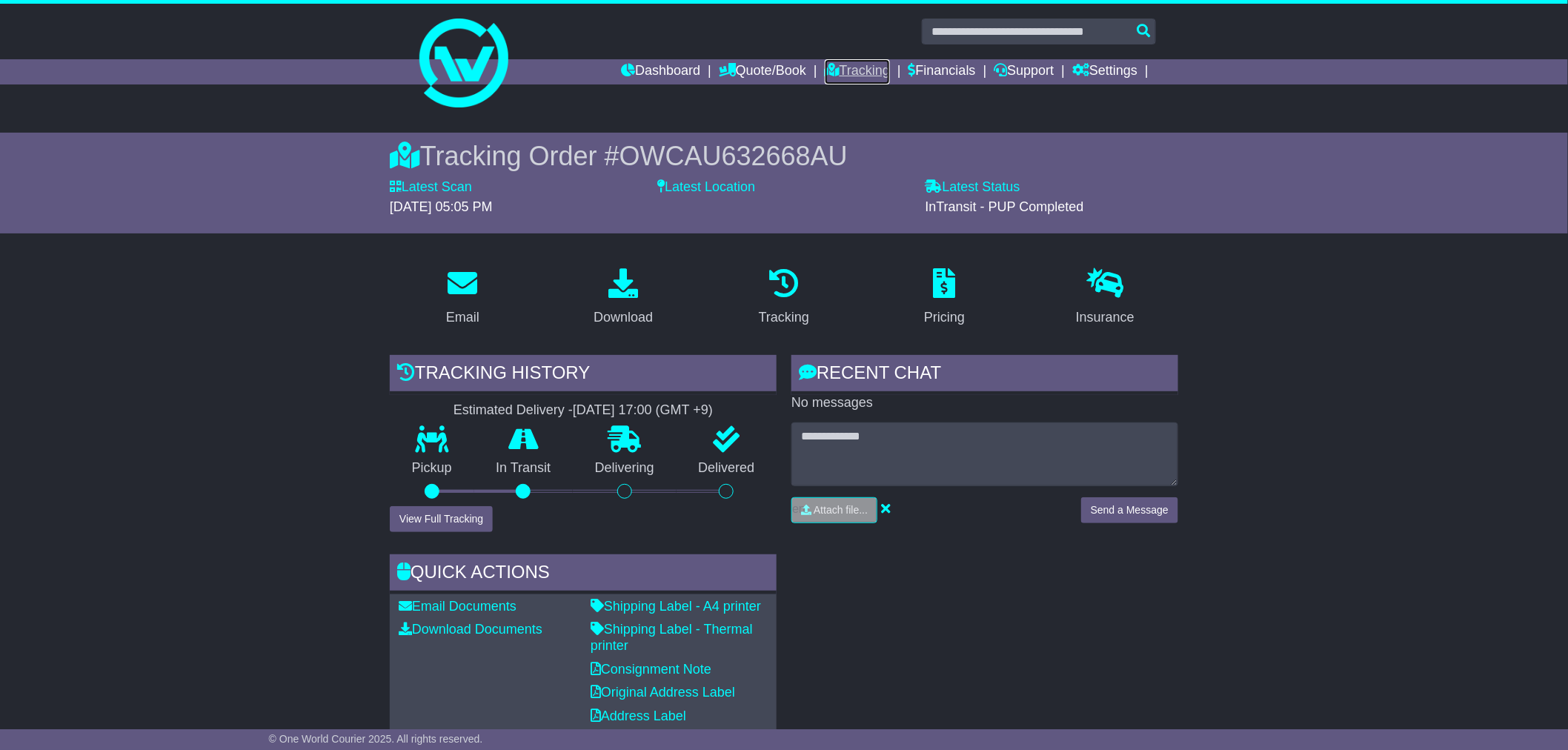
click at [863, 71] on link "Tracking" at bounding box center [857, 71] width 65 height 25
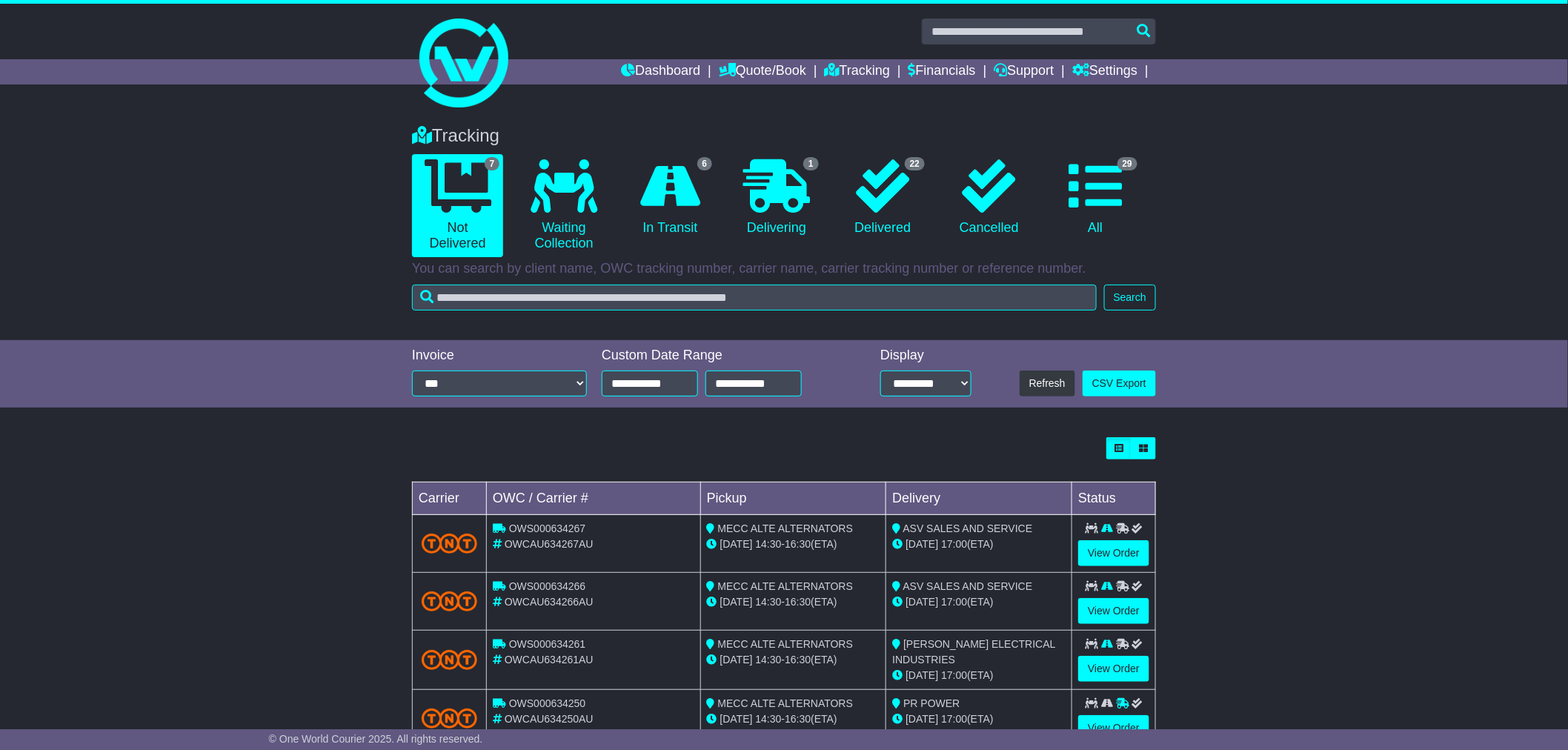
scroll to position [225, 0]
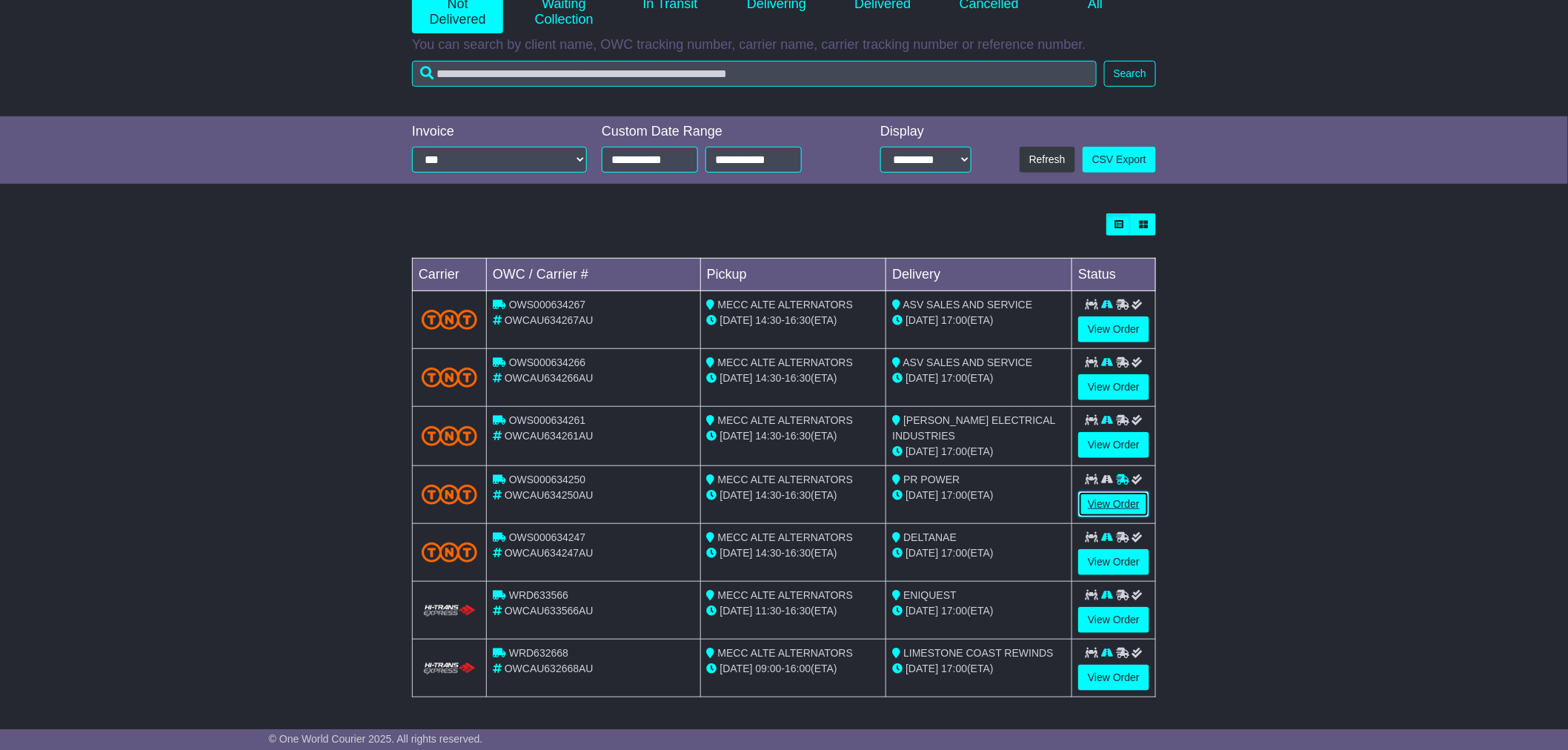
click at [1128, 509] on link "View Order" at bounding box center [1114, 505] width 71 height 26
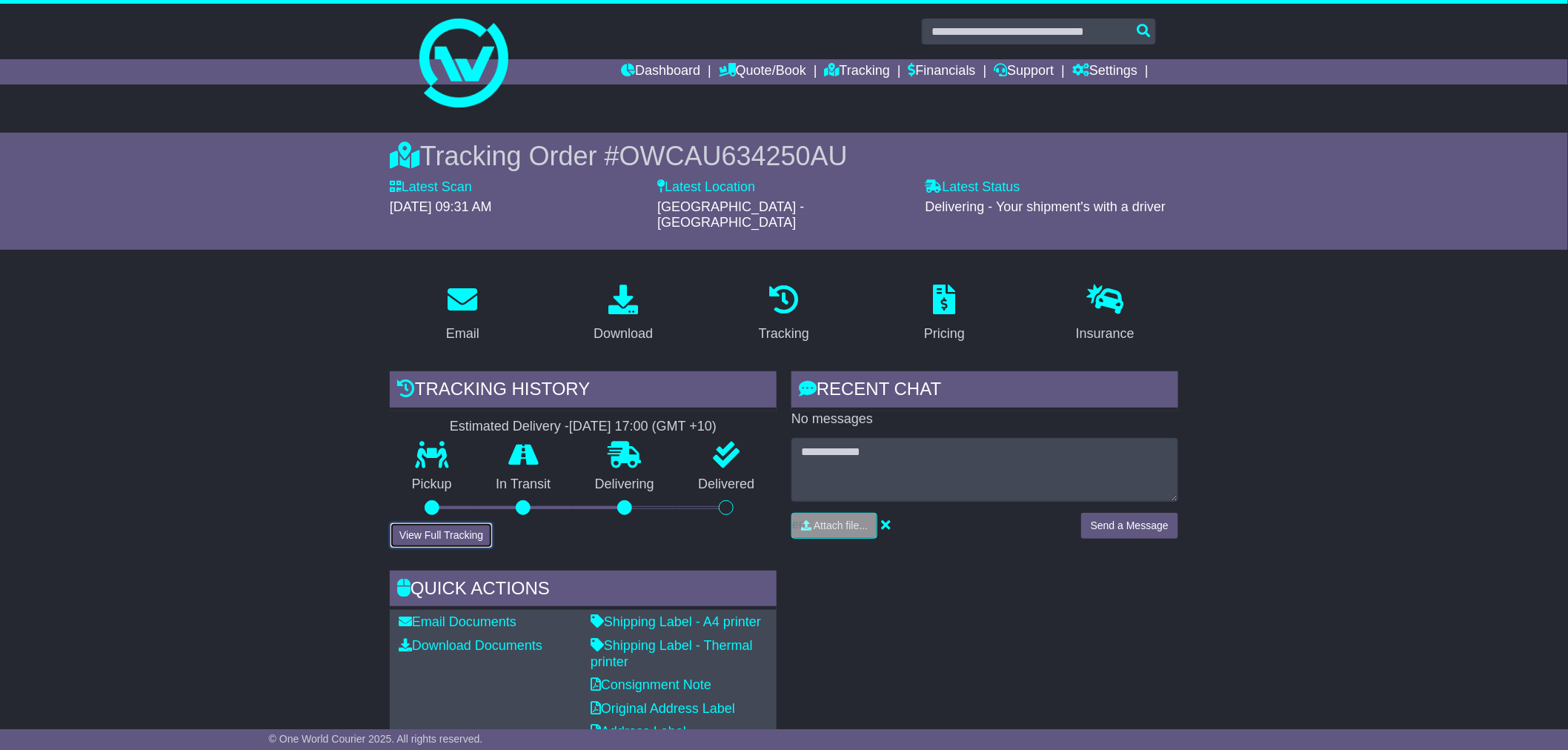
click at [416, 523] on button "View Full Tracking" at bounding box center [442, 536] width 103 height 26
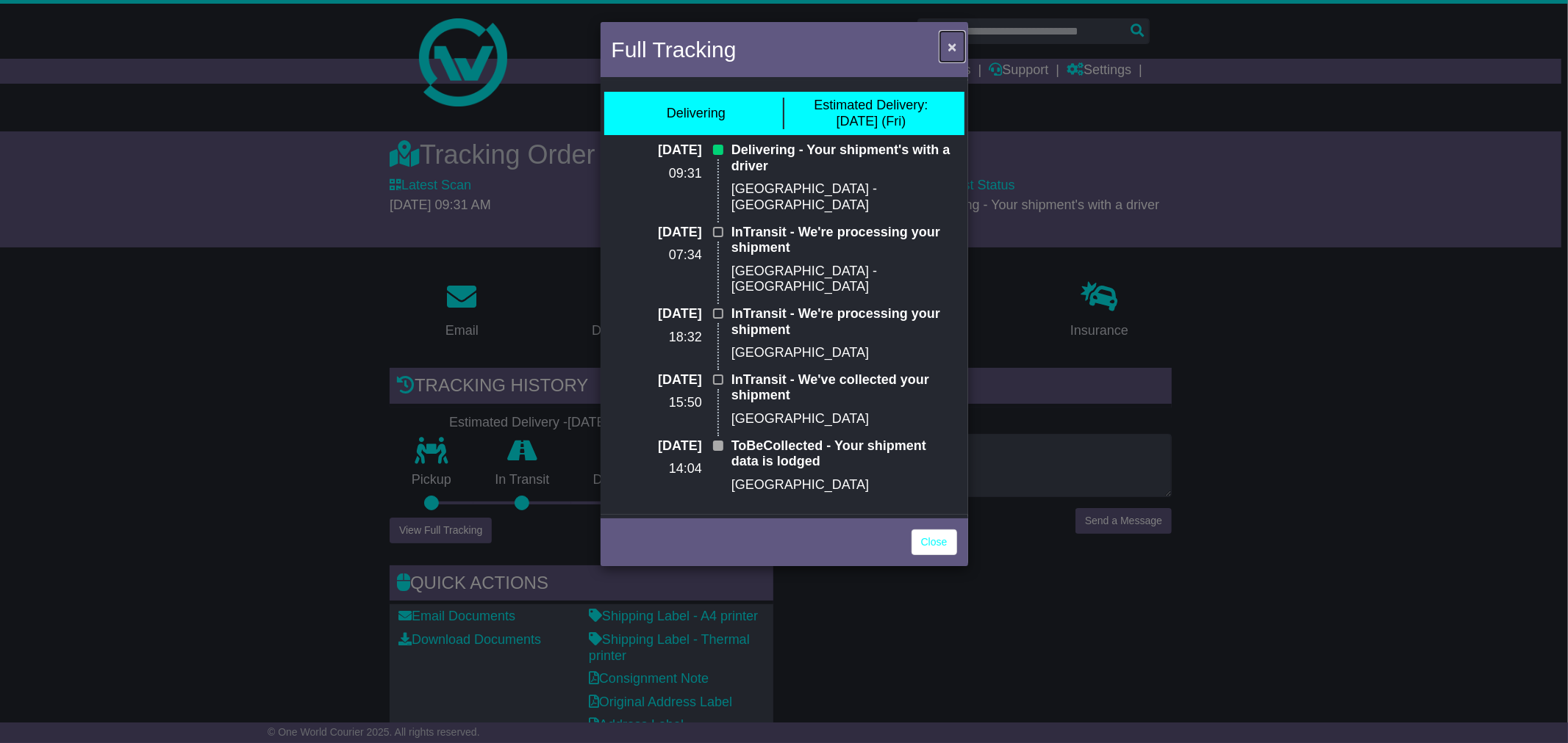
click at [951, 57] on button "×" at bounding box center [951, 47] width 23 height 30
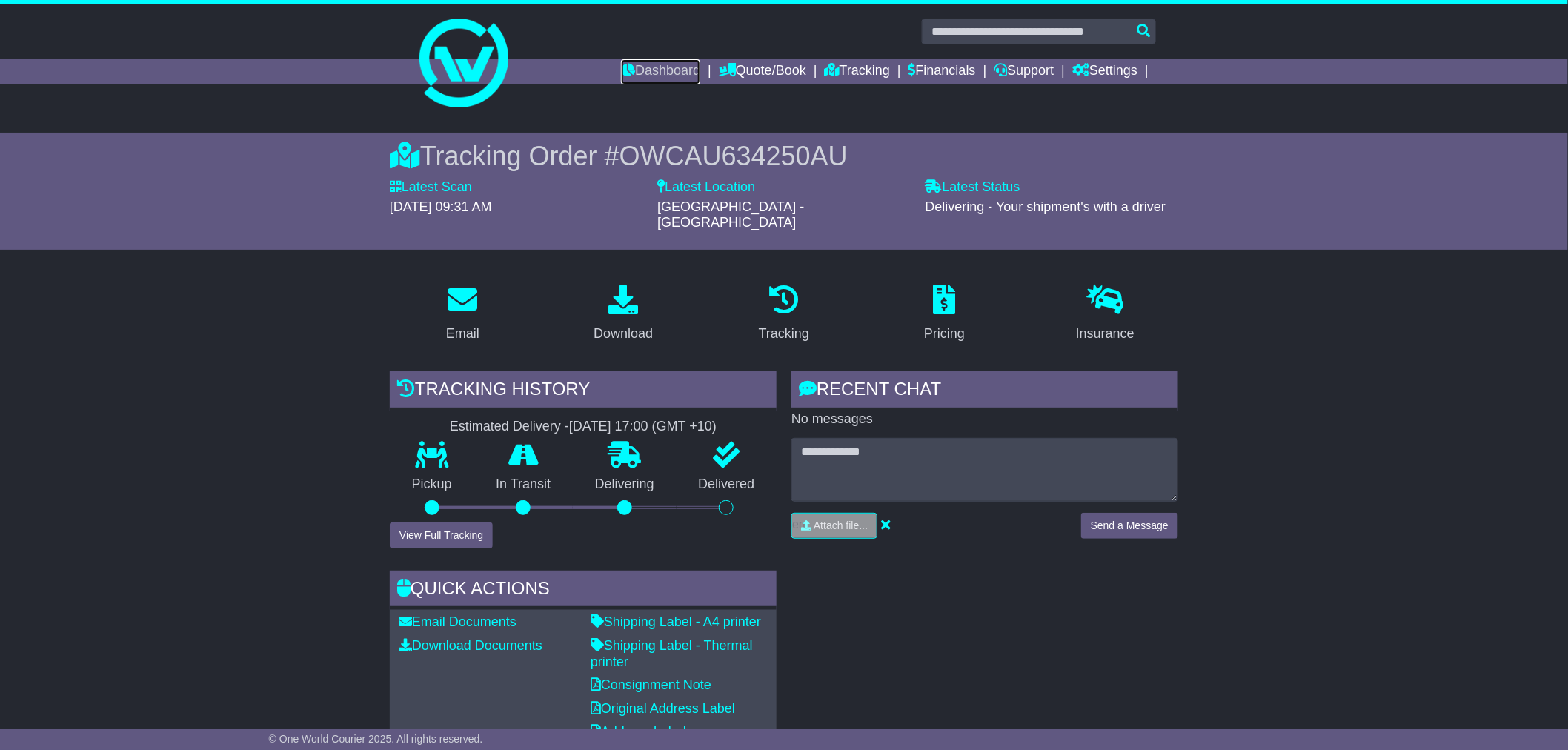
click at [621, 71] on icon at bounding box center [628, 70] width 14 height 13
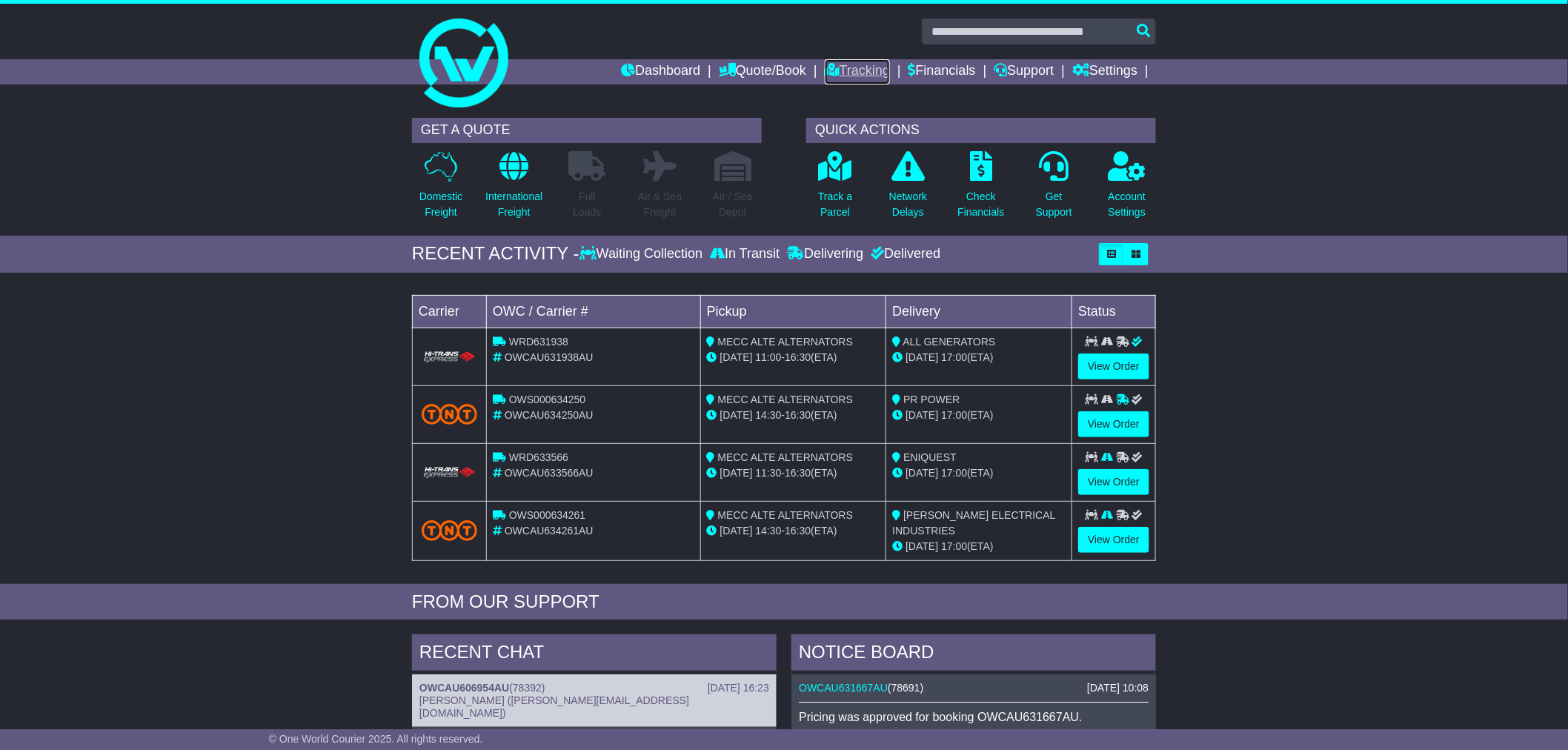
click at [864, 74] on link "Tracking" at bounding box center [857, 71] width 65 height 25
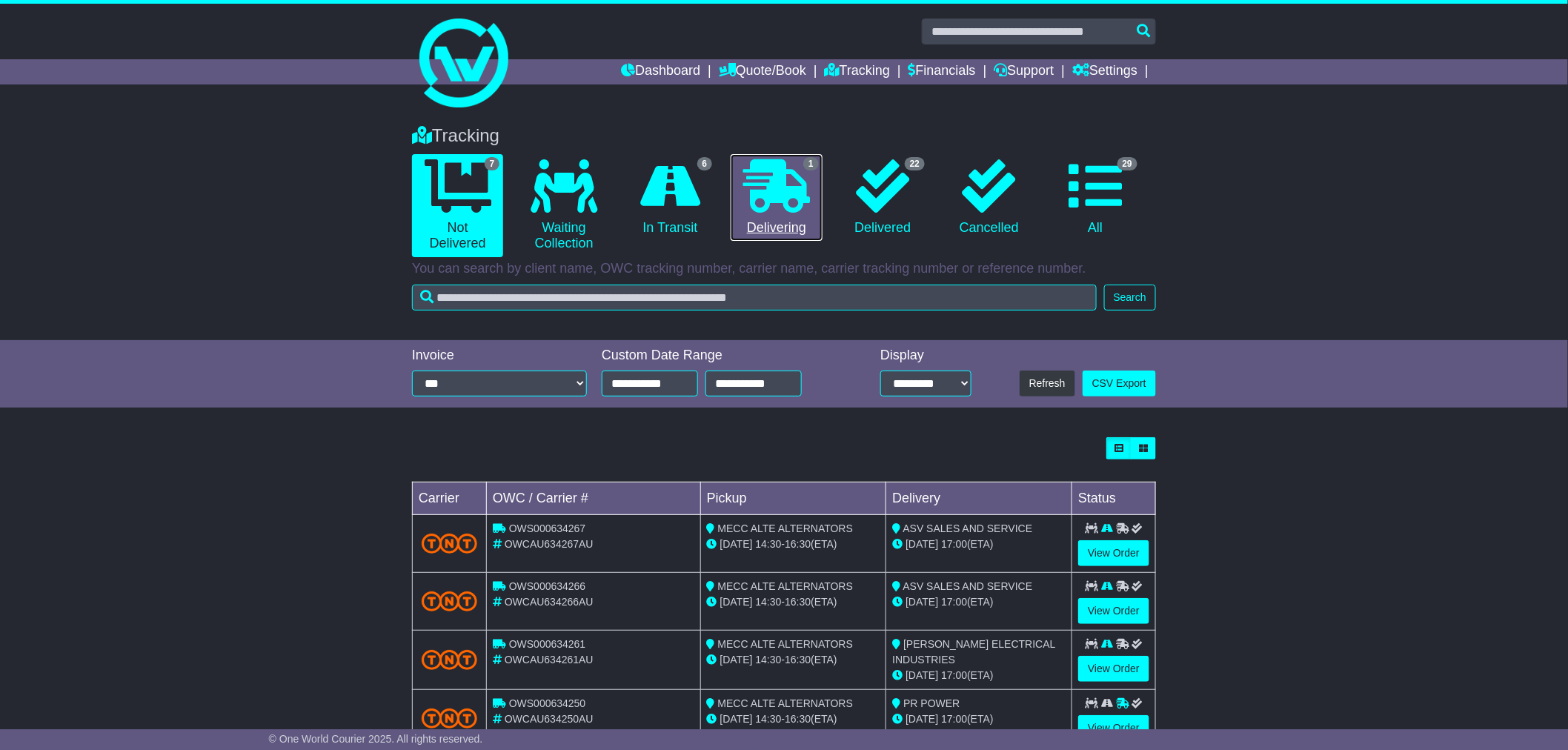
click at [793, 226] on link "1 Delivering" at bounding box center [776, 197] width 91 height 87
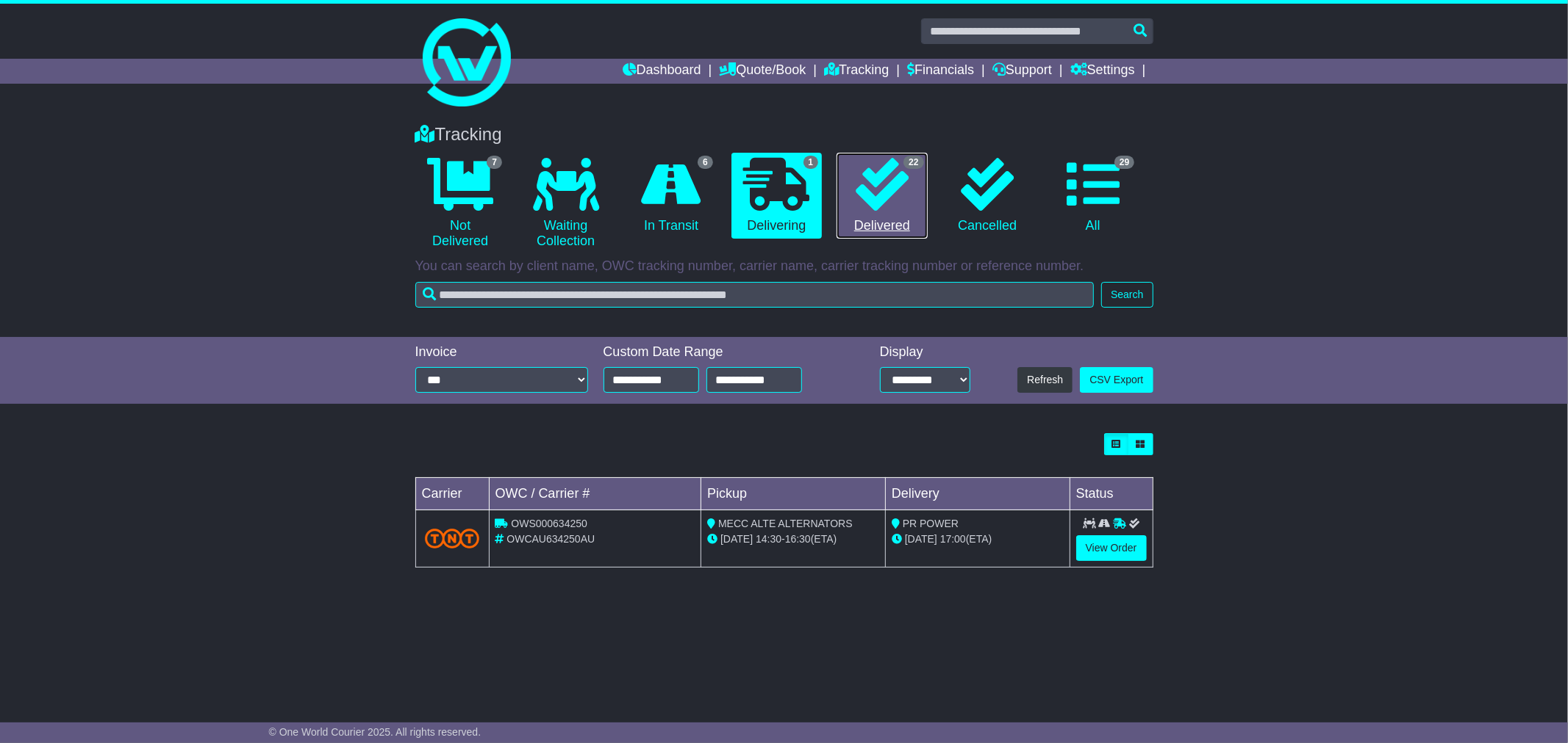
click at [906, 222] on link "22 Delivered" at bounding box center [881, 196] width 90 height 87
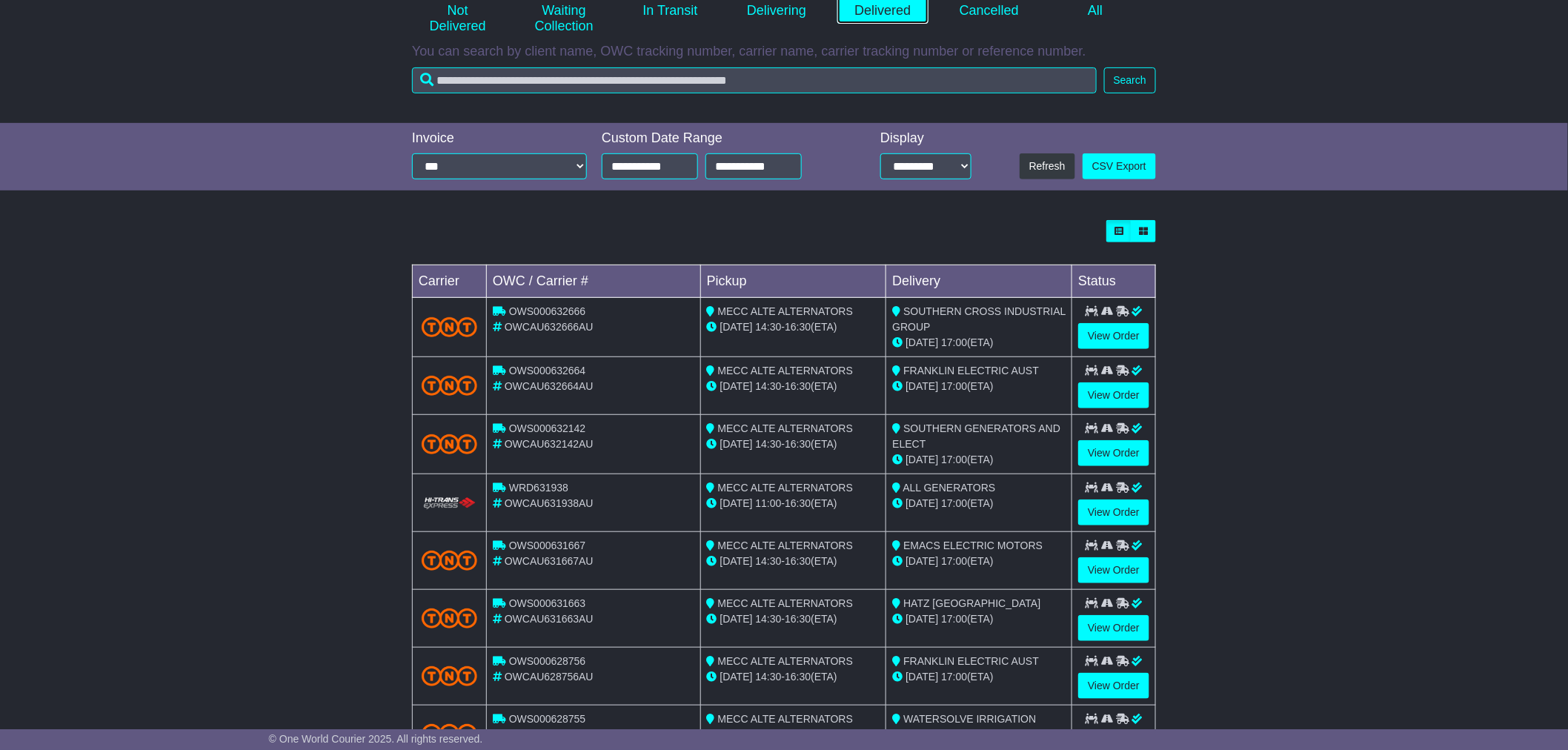
scroll to position [247, 0]
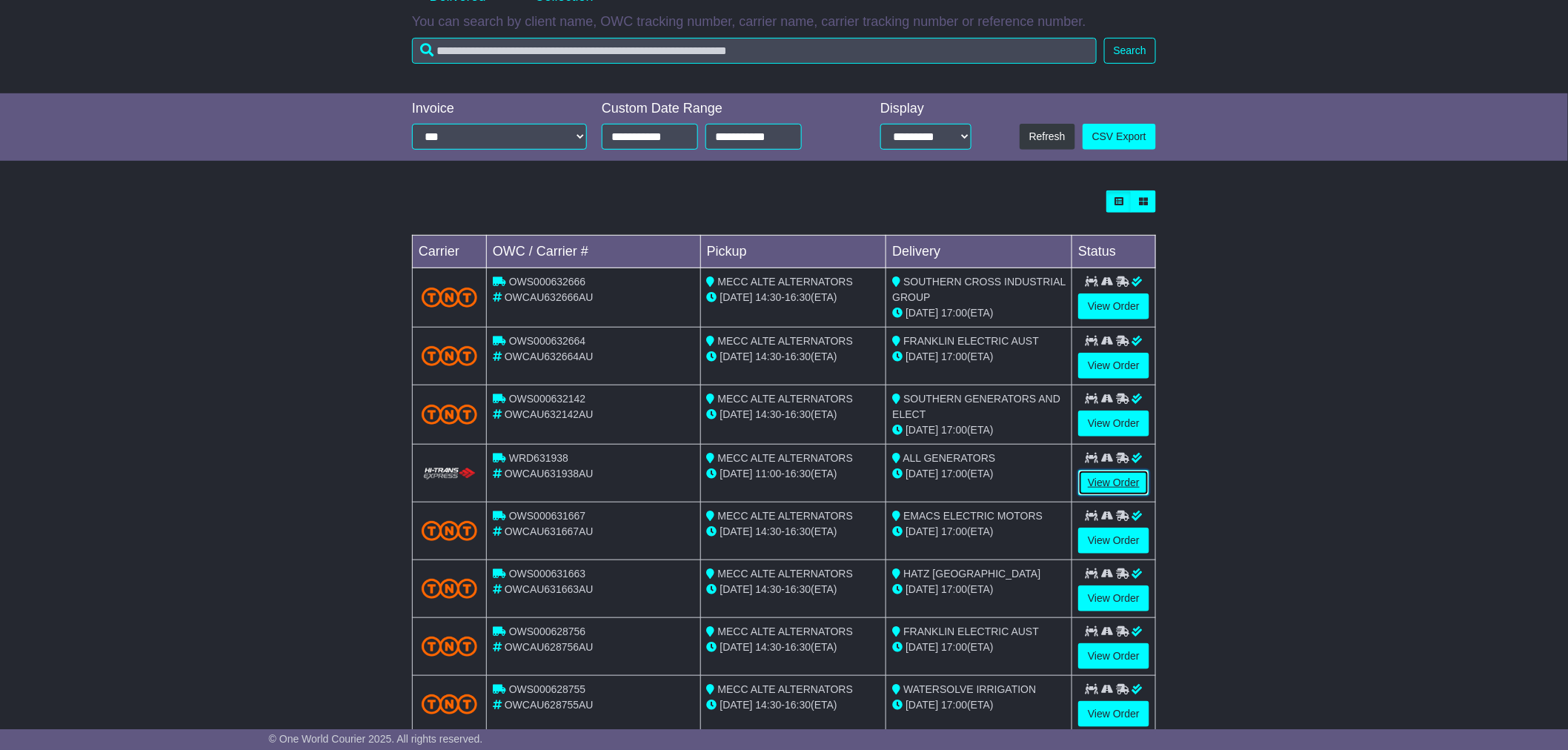
click at [1101, 479] on link "View Order" at bounding box center [1114, 483] width 71 height 26
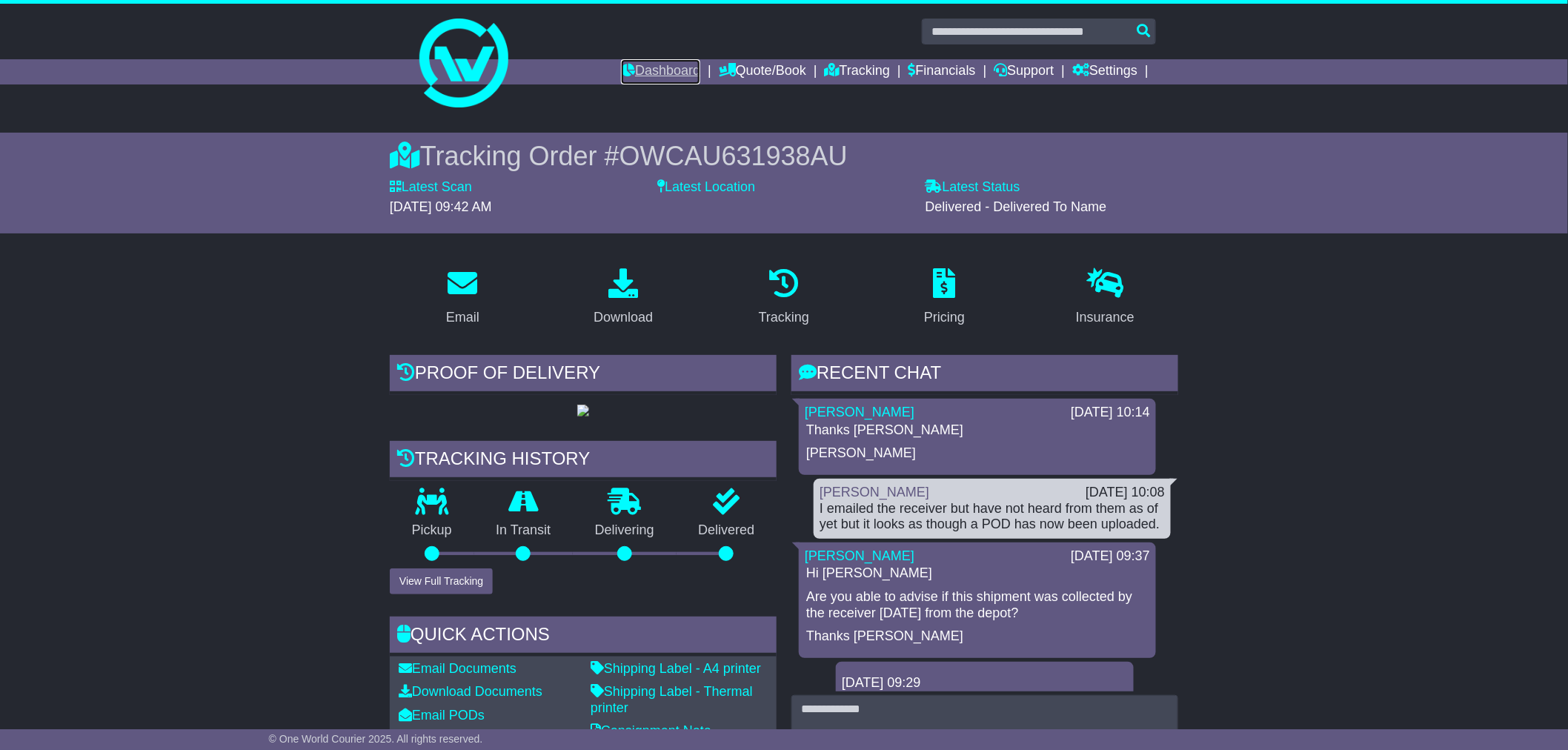
click at [627, 68] on link "Dashboard" at bounding box center [660, 71] width 79 height 25
